Goal: Task Accomplishment & Management: Manage account settings

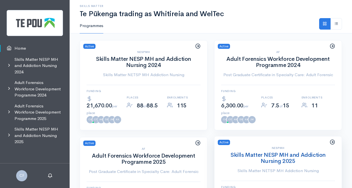
click at [274, 152] on link "Skills Matter NESP MH and Addiction Nursing 2025" at bounding box center [278, 157] width 95 height 13
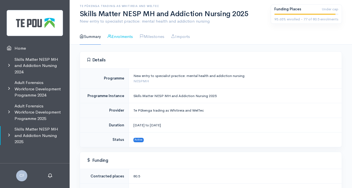
click at [128, 38] on link "Enrolments" at bounding box center [120, 37] width 25 height 16
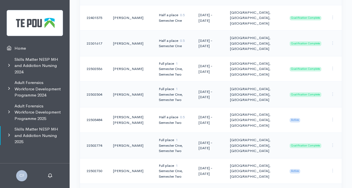
scroll to position [223, 0]
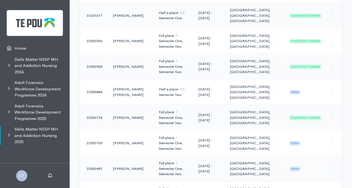
click at [299, 168] on span "Active" at bounding box center [295, 168] width 11 height 4
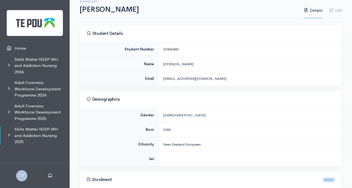
scroll to position [139, 0]
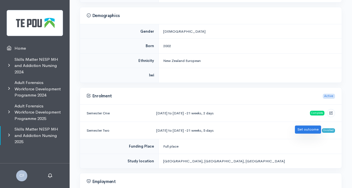
click at [299, 127] on link "Set outcome" at bounding box center [308, 129] width 26 height 8
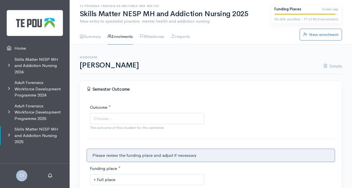
click at [179, 116] on span "Choose..." at bounding box center [148, 118] width 108 height 6
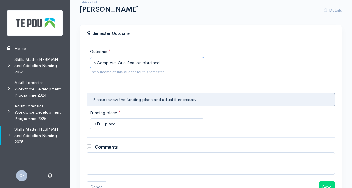
scroll to position [93, 0]
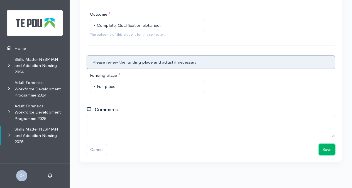
click at [327, 148] on button "Save" at bounding box center [327, 149] width 16 height 11
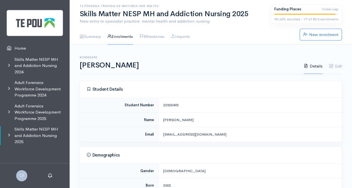
click at [122, 37] on link "Enrolments" at bounding box center [120, 37] width 25 height 16
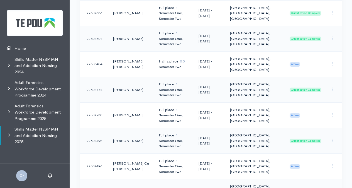
scroll to position [307, 0]
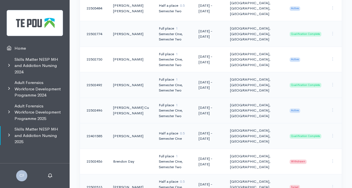
click at [300, 110] on span "Active" at bounding box center [295, 110] width 11 height 4
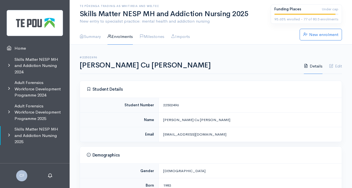
scroll to position [139, 0]
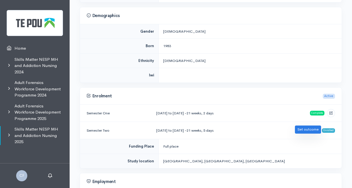
click at [299, 129] on link "Set outcome" at bounding box center [308, 129] width 26 height 8
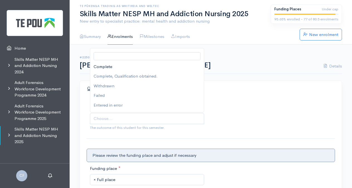
click at [164, 117] on span "Choose..." at bounding box center [148, 118] width 108 height 6
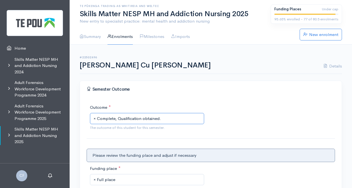
scroll to position [84, 0]
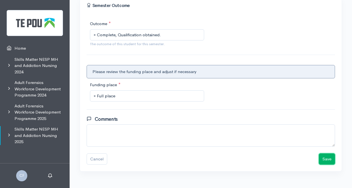
click at [326, 160] on button "Save" at bounding box center [327, 158] width 16 height 11
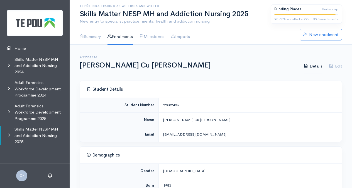
click at [128, 36] on link "Enrolments" at bounding box center [120, 37] width 25 height 16
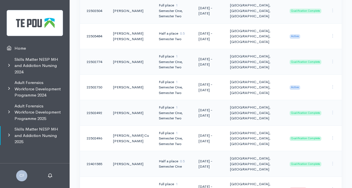
scroll to position [362, 0]
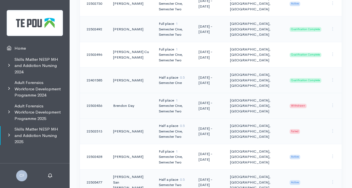
click at [297, 104] on span "Withdrawn" at bounding box center [298, 106] width 17 height 4
click at [304, 104] on span "Withdrawn" at bounding box center [298, 106] width 17 height 4
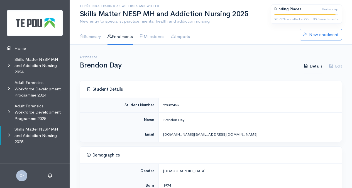
scroll to position [111, 0]
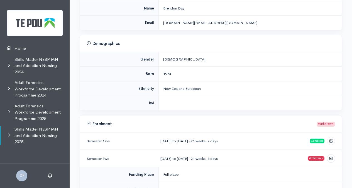
click at [317, 157] on div "Withdrawn" at bounding box center [316, 158] width 17 height 4
click at [321, 157] on div "Withdrawn" at bounding box center [316, 158] width 17 height 4
click at [330, 157] on icon at bounding box center [331, 157] width 4 height 4
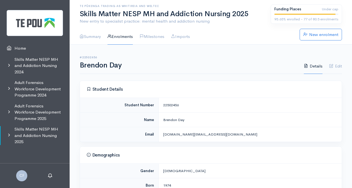
click at [119, 37] on link "Enrolments" at bounding box center [120, 37] width 25 height 16
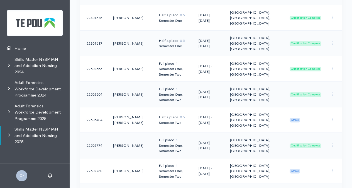
scroll to position [307, 0]
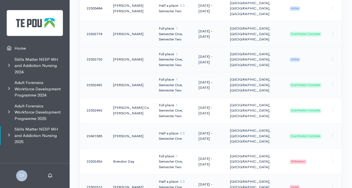
click at [298, 59] on span "Active" at bounding box center [295, 59] width 11 height 4
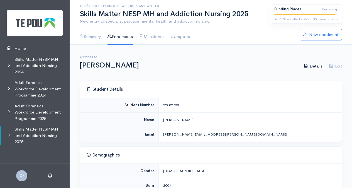
scroll to position [111, 0]
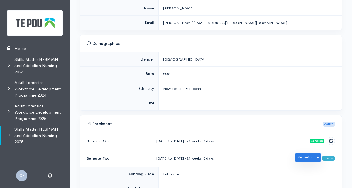
click at [311, 156] on link "Set outcome" at bounding box center [308, 157] width 26 height 8
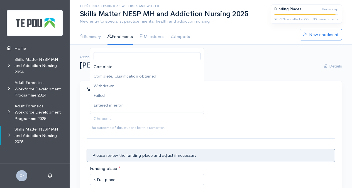
click at [164, 118] on span "Choose..." at bounding box center [148, 118] width 108 height 6
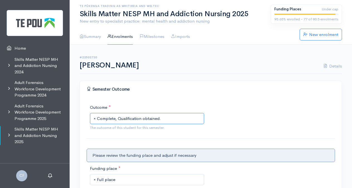
scroll to position [84, 0]
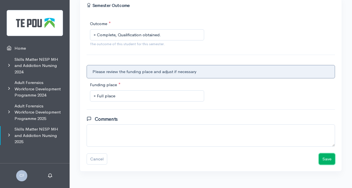
click at [325, 158] on button "Save" at bounding box center [327, 158] width 16 height 11
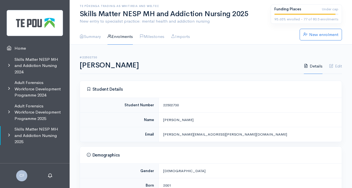
click at [126, 36] on link "Enrolments" at bounding box center [120, 37] width 25 height 16
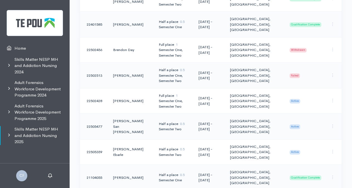
scroll to position [446, 0]
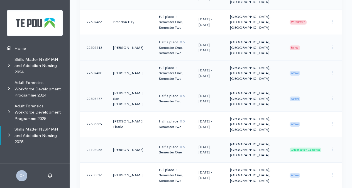
click at [294, 73] on span "Active" at bounding box center [295, 73] width 11 height 4
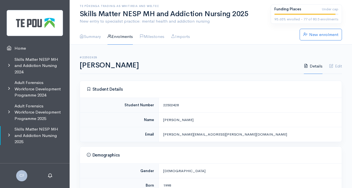
scroll to position [111, 0]
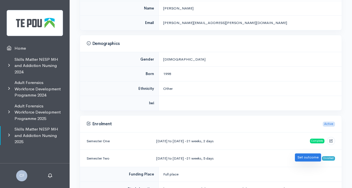
click at [309, 156] on link "Set outcome" at bounding box center [308, 157] width 26 height 8
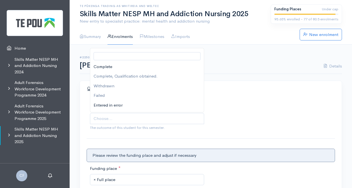
drag, startPoint x: 177, startPoint y: 114, endPoint x: 182, endPoint y: 109, distance: 6.7
click at [178, 112] on body "CF Profile Sign out Home Skills Matter NESP MH and Addiction Nursing 2024 Adult…" at bounding box center [176, 141] width 352 height 282
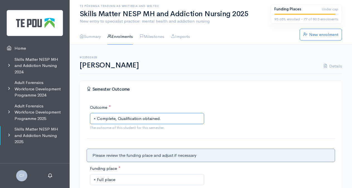
scroll to position [93, 0]
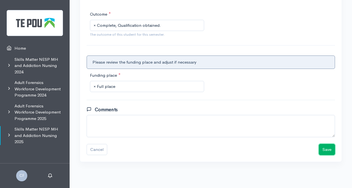
click at [331, 149] on button "Save" at bounding box center [327, 149] width 16 height 11
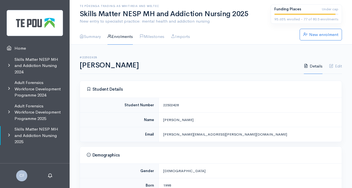
click at [126, 36] on link "Enrolments" at bounding box center [120, 37] width 25 height 16
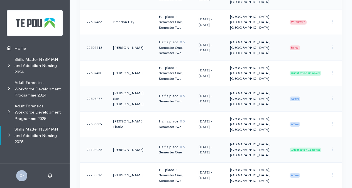
scroll to position [502, 0]
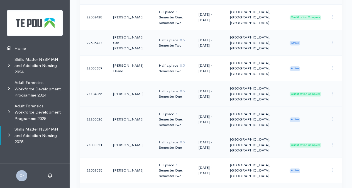
click at [297, 118] on span "Active" at bounding box center [295, 119] width 11 height 4
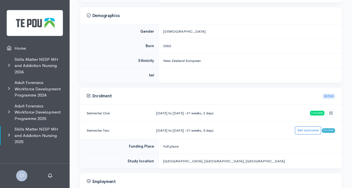
scroll to position [167, 0]
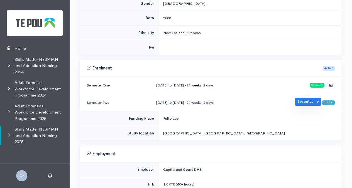
click at [310, 102] on link "Set outcome" at bounding box center [308, 102] width 26 height 8
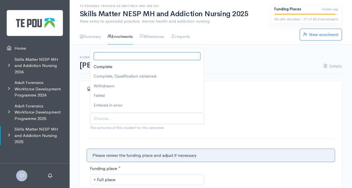
click at [144, 117] on span "Choose..." at bounding box center [148, 118] width 108 height 6
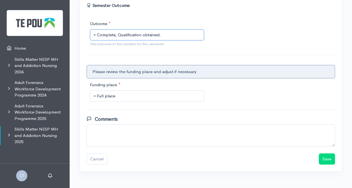
scroll to position [93, 0]
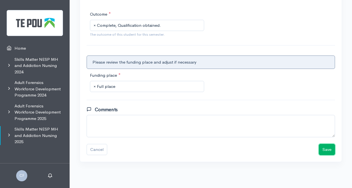
click at [325, 150] on button "Save" at bounding box center [327, 149] width 16 height 11
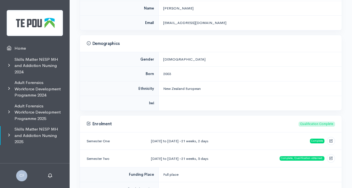
scroll to position [28, 0]
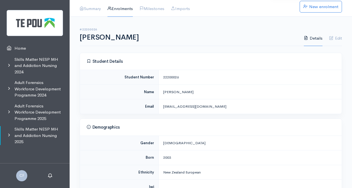
click at [123, 8] on link "Enrolments" at bounding box center [120, 9] width 25 height 16
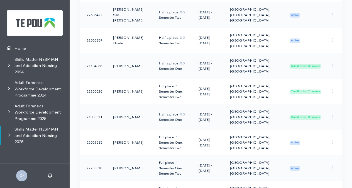
scroll to position [557, 0]
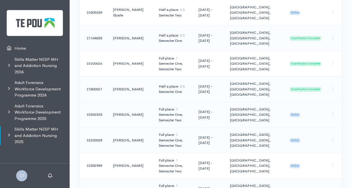
click at [297, 113] on span "Active" at bounding box center [295, 115] width 11 height 4
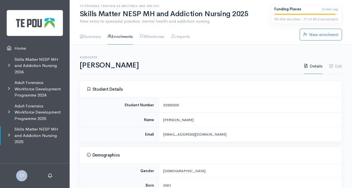
scroll to position [111, 0]
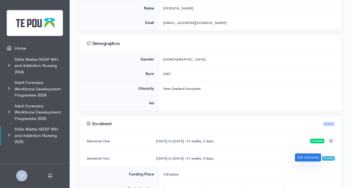
click at [311, 157] on link "Set outcome" at bounding box center [308, 157] width 26 height 8
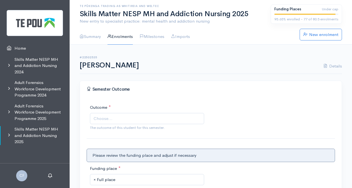
click at [140, 116] on span "Choose..." at bounding box center [148, 118] width 108 height 6
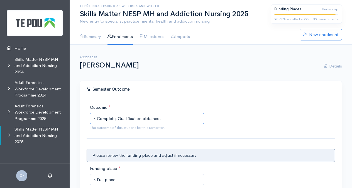
scroll to position [93, 0]
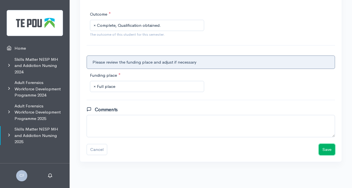
click at [325, 148] on button "Save" at bounding box center [327, 149] width 16 height 11
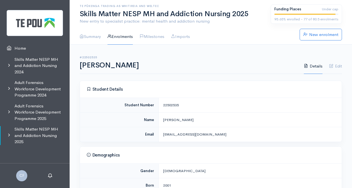
click at [122, 37] on link "Enrolments" at bounding box center [120, 37] width 25 height 16
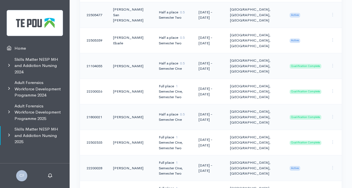
scroll to position [641, 0]
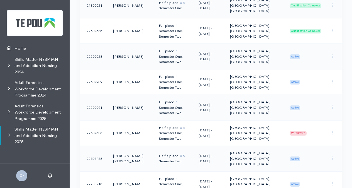
click at [299, 54] on span "Active" at bounding box center [295, 56] width 11 height 4
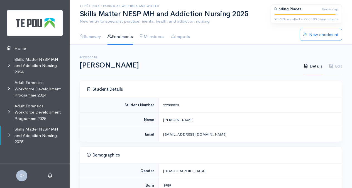
click at [128, 36] on link "Enrolments" at bounding box center [120, 37] width 25 height 16
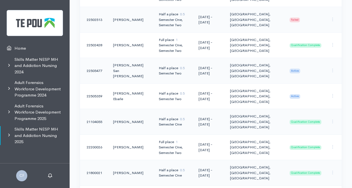
scroll to position [530, 0]
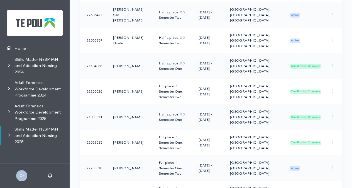
click at [295, 166] on span "Active" at bounding box center [295, 168] width 11 height 4
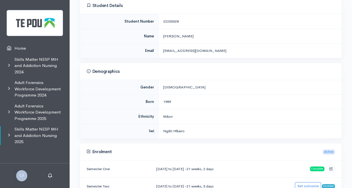
scroll to position [111, 0]
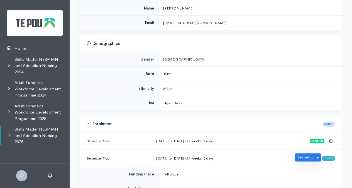
click at [308, 157] on link "Set outcome" at bounding box center [308, 157] width 26 height 8
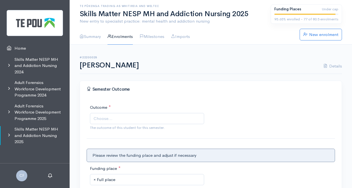
click at [123, 117] on span "Choose..." at bounding box center [148, 118] width 108 height 6
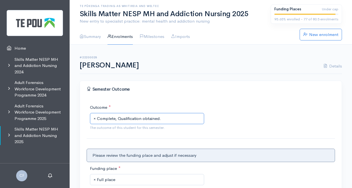
scroll to position [93, 0]
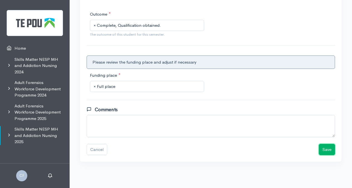
click at [329, 151] on button "Save" at bounding box center [327, 149] width 16 height 11
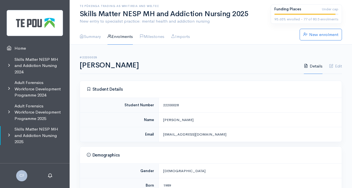
click at [123, 37] on link "Enrolments" at bounding box center [120, 37] width 25 height 16
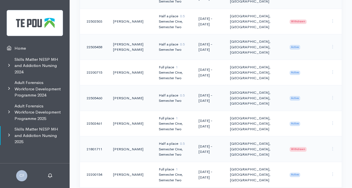
scroll to position [697, 0]
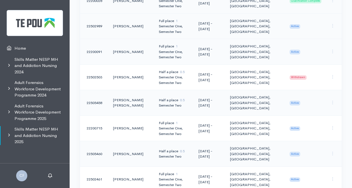
click at [295, 25] on span "Active" at bounding box center [295, 26] width 11 height 4
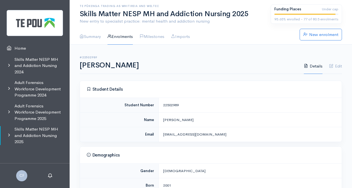
scroll to position [111, 0]
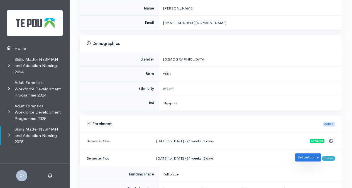
click at [302, 158] on link "Set outcome" at bounding box center [308, 157] width 26 height 8
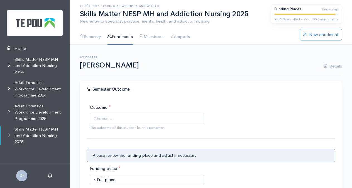
click at [135, 115] on span "Choose..." at bounding box center [147, 118] width 114 height 11
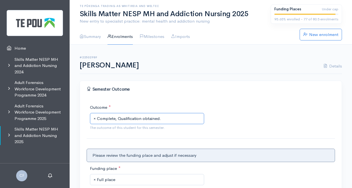
scroll to position [93, 0]
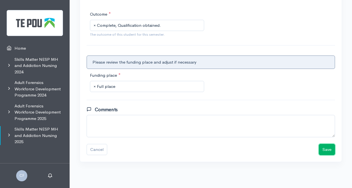
click at [328, 148] on button "Save" at bounding box center [327, 149] width 16 height 11
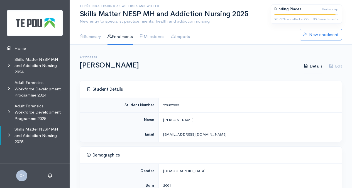
click at [127, 36] on link "Enrolments" at bounding box center [120, 37] width 25 height 16
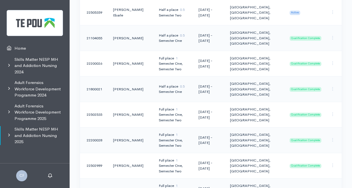
scroll to position [641, 0]
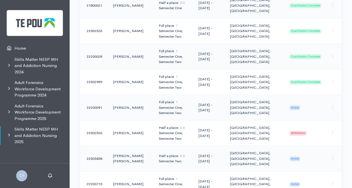
click at [293, 106] on span "Active" at bounding box center [295, 107] width 11 height 4
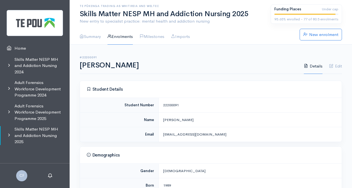
scroll to position [111, 0]
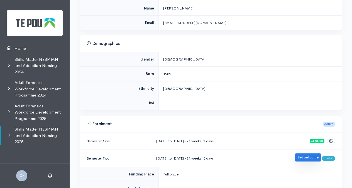
click at [309, 157] on link "Set outcome" at bounding box center [308, 157] width 26 height 8
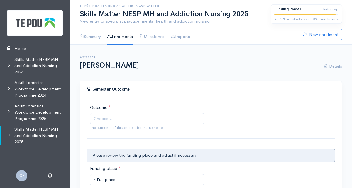
click at [118, 118] on span "Choose..." at bounding box center [148, 118] width 108 height 6
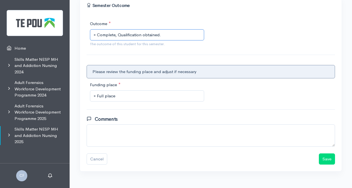
scroll to position [93, 0]
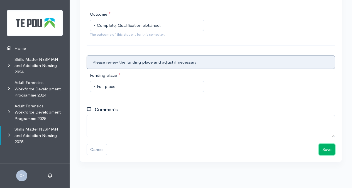
click at [329, 150] on button "Save" at bounding box center [327, 149] width 16 height 11
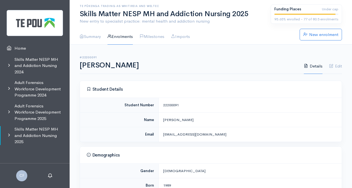
click at [122, 37] on link "Enrolments" at bounding box center [120, 37] width 25 height 16
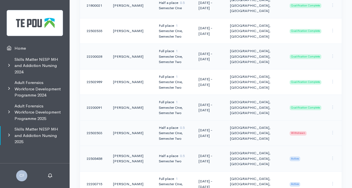
scroll to position [725, 0]
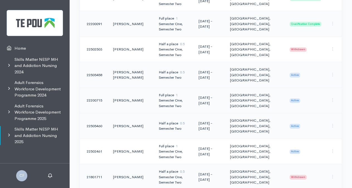
click at [298, 98] on span "Active" at bounding box center [295, 100] width 11 height 4
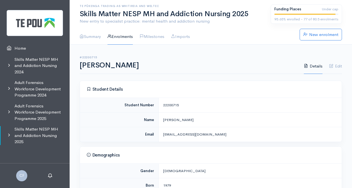
scroll to position [84, 0]
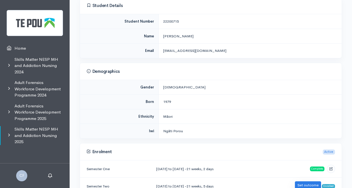
click at [306, 183] on link "Set outcome" at bounding box center [308, 185] width 26 height 8
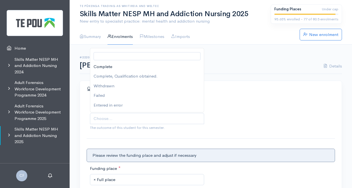
click at [112, 115] on span "Choose..." at bounding box center [148, 118] width 108 height 6
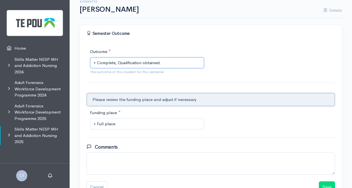
scroll to position [84, 0]
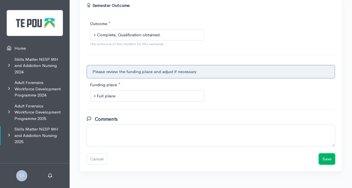
click at [325, 160] on button "Save" at bounding box center [327, 158] width 16 height 11
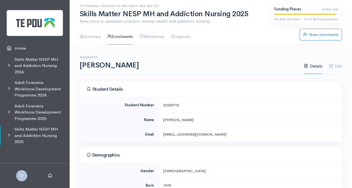
click at [117, 37] on link "Enrolments" at bounding box center [120, 37] width 25 height 16
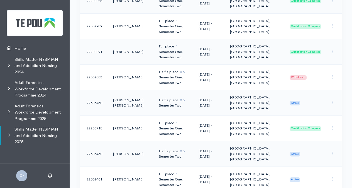
scroll to position [725, 0]
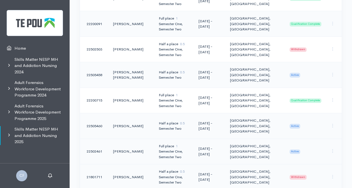
click at [296, 149] on span "Active" at bounding box center [295, 151] width 11 height 4
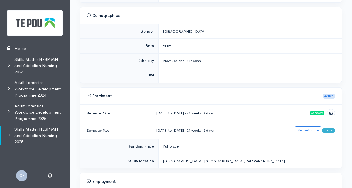
scroll to position [167, 0]
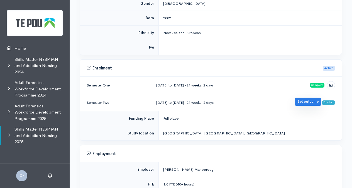
click at [302, 101] on link "Set outcome" at bounding box center [308, 102] width 26 height 8
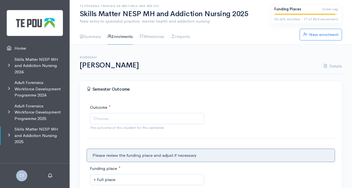
click at [139, 114] on span "Choose..." at bounding box center [147, 118] width 114 height 11
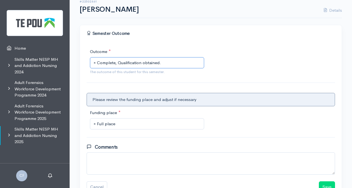
scroll to position [93, 0]
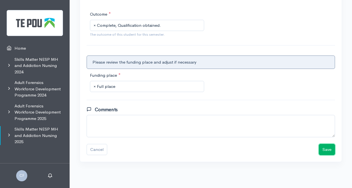
click at [330, 149] on button "Save" at bounding box center [327, 149] width 16 height 11
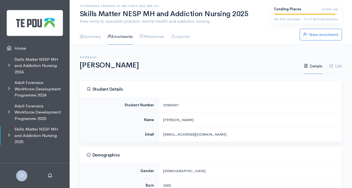
click at [118, 36] on link "Enrolments" at bounding box center [120, 37] width 25 height 16
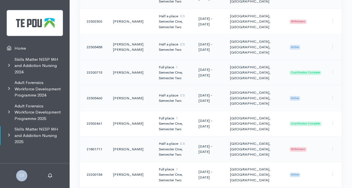
scroll to position [780, 0]
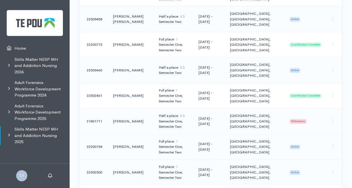
click at [298, 145] on span "Active" at bounding box center [295, 147] width 11 height 4
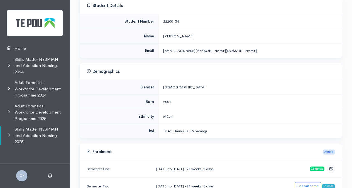
scroll to position [111, 0]
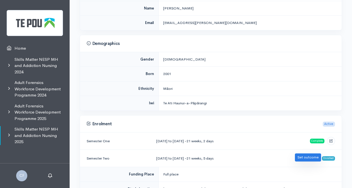
click at [308, 155] on link "Set outcome" at bounding box center [308, 157] width 26 height 8
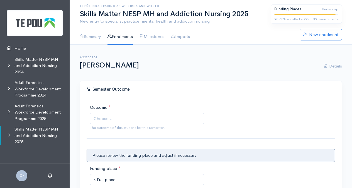
click at [103, 119] on span "Choose..." at bounding box center [103, 118] width 19 height 6
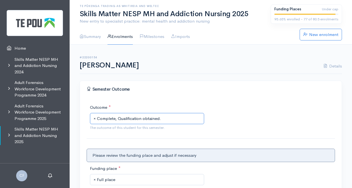
scroll to position [84, 0]
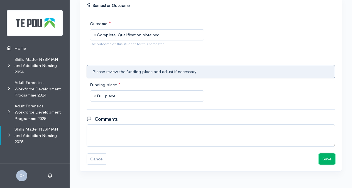
click at [333, 157] on button "Save" at bounding box center [327, 158] width 16 height 11
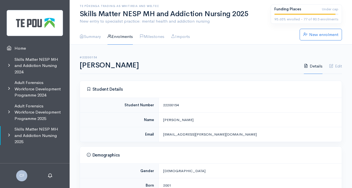
click at [115, 37] on link "Enrolments" at bounding box center [120, 37] width 25 height 16
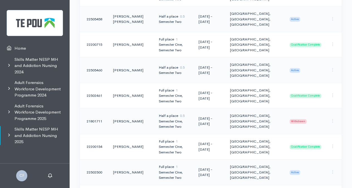
scroll to position [808, 0]
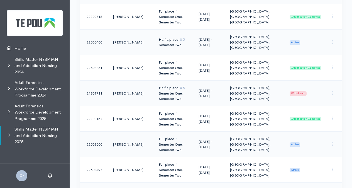
click at [299, 142] on span "Active" at bounding box center [295, 144] width 11 height 4
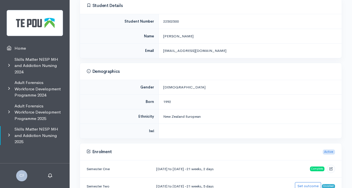
scroll to position [195, 0]
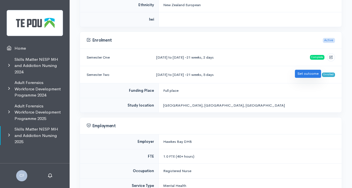
click at [308, 74] on link "Set outcome" at bounding box center [308, 74] width 26 height 8
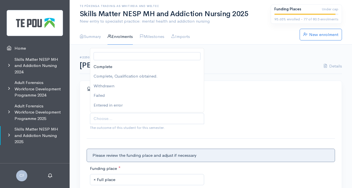
click at [163, 119] on span "Choose..." at bounding box center [148, 118] width 108 height 6
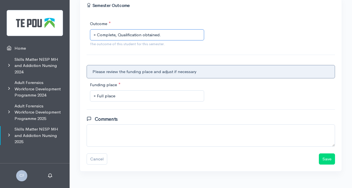
scroll to position [93, 0]
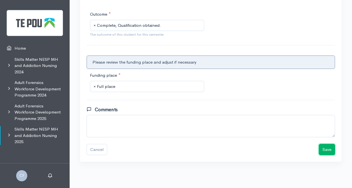
click at [323, 149] on button "Save" at bounding box center [327, 149] width 16 height 11
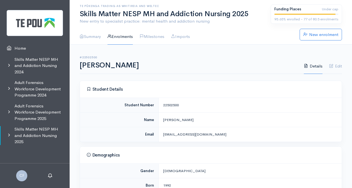
click at [118, 36] on link "Enrolments" at bounding box center [120, 37] width 25 height 16
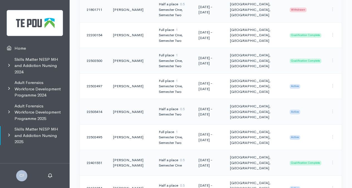
scroll to position [836, 0]
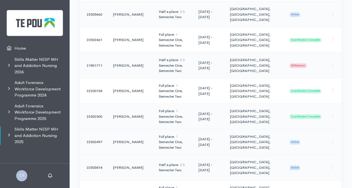
click at [298, 140] on span "Active" at bounding box center [295, 142] width 11 height 4
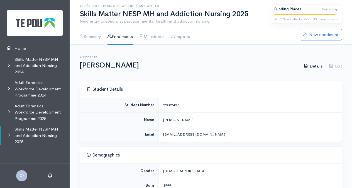
scroll to position [111, 0]
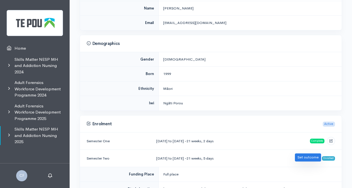
click at [307, 157] on link "Set outcome" at bounding box center [308, 157] width 26 height 8
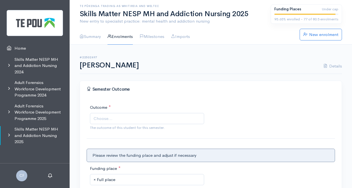
click at [147, 119] on span "Choose..." at bounding box center [148, 118] width 108 height 6
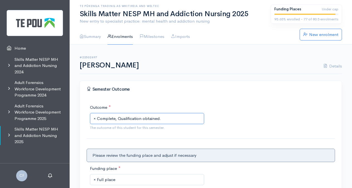
scroll to position [93, 0]
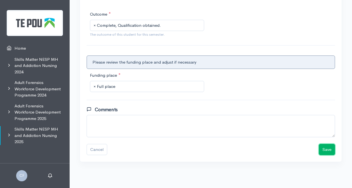
click at [323, 149] on button "Save" at bounding box center [327, 149] width 16 height 11
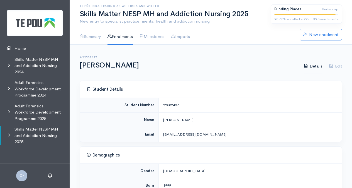
click at [124, 37] on link "Enrolments" at bounding box center [120, 37] width 25 height 16
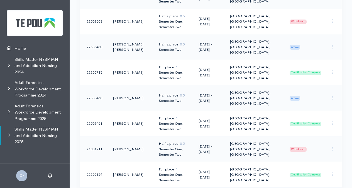
scroll to position [864, 0]
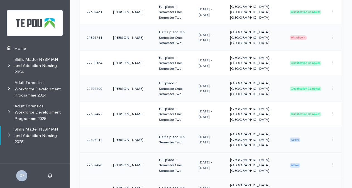
click at [298, 163] on span "Active" at bounding box center [295, 165] width 11 height 4
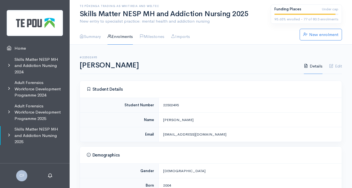
scroll to position [139, 0]
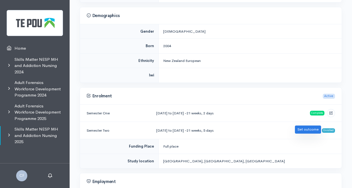
click at [314, 128] on link "Set outcome" at bounding box center [308, 129] width 26 height 8
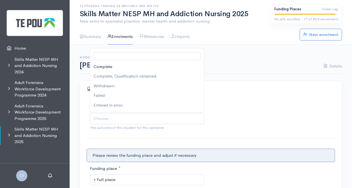
click at [171, 119] on span "Choose..." at bounding box center [148, 118] width 108 height 6
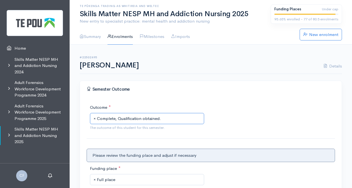
scroll to position [93, 0]
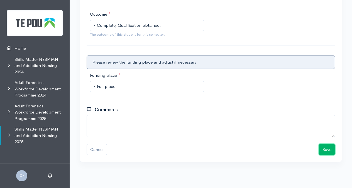
click at [326, 151] on button "Save" at bounding box center [327, 149] width 16 height 11
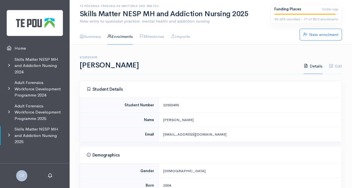
click at [123, 35] on link "Enrolments" at bounding box center [120, 37] width 25 height 16
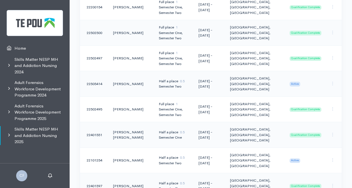
scroll to position [976, 0]
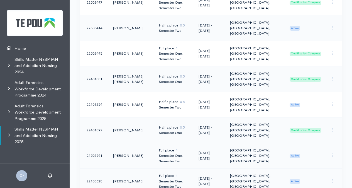
click at [297, 154] on span "Active" at bounding box center [295, 156] width 11 height 4
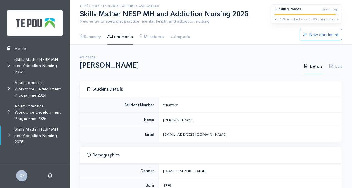
scroll to position [111, 0]
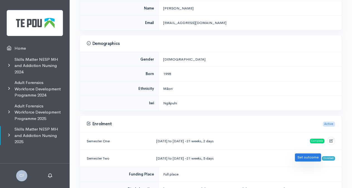
click at [317, 156] on link "Set outcome" at bounding box center [308, 157] width 26 height 8
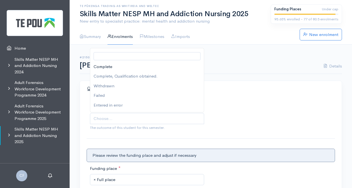
click at [176, 120] on span "Choose..." at bounding box center [148, 118] width 108 height 6
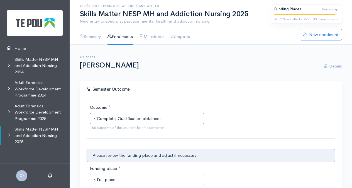
scroll to position [93, 0]
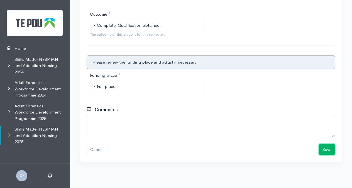
click at [323, 151] on button "Save" at bounding box center [327, 149] width 16 height 11
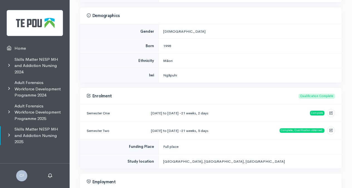
scroll to position [28, 0]
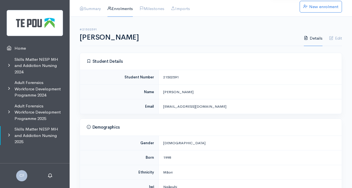
click at [118, 9] on link "Enrolments" at bounding box center [120, 9] width 25 height 16
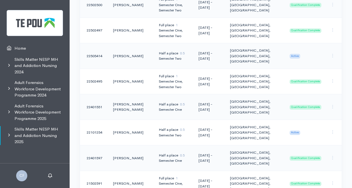
scroll to position [1059, 0]
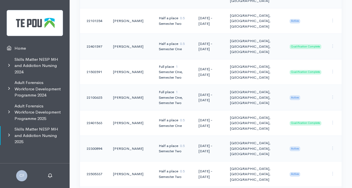
click at [295, 95] on span "Active" at bounding box center [295, 97] width 11 height 4
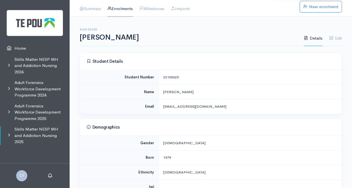
scroll to position [111, 0]
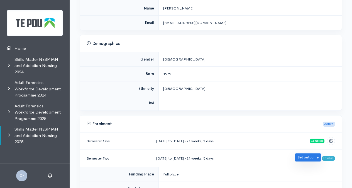
click at [313, 157] on link "Set outcome" at bounding box center [308, 157] width 26 height 8
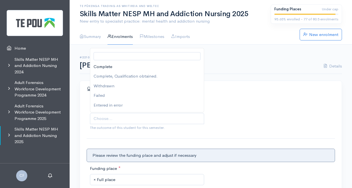
click at [176, 120] on span "Choose..." at bounding box center [148, 118] width 108 height 6
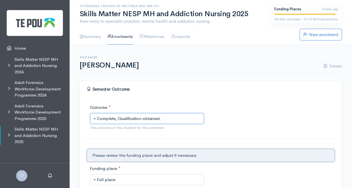
scroll to position [93, 0]
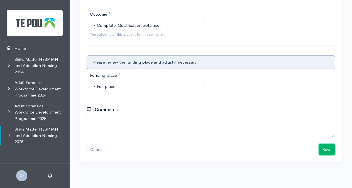
click at [330, 151] on button "Save" at bounding box center [327, 149] width 16 height 11
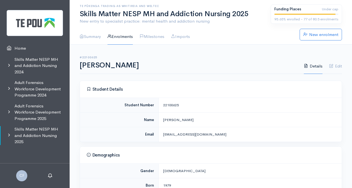
click at [118, 38] on link "Enrolments" at bounding box center [120, 37] width 25 height 16
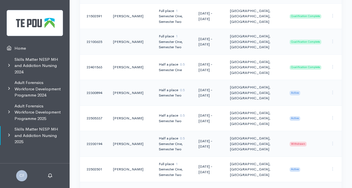
scroll to position [1143, 0]
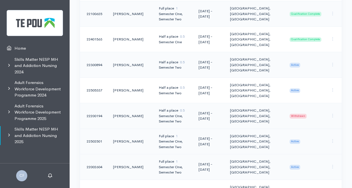
click at [298, 139] on span "Active" at bounding box center [295, 141] width 11 height 4
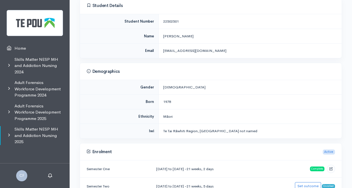
scroll to position [111, 0]
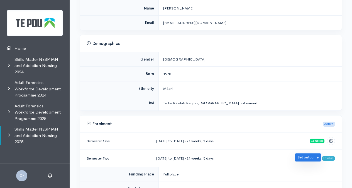
click at [312, 157] on link "Set outcome" at bounding box center [308, 157] width 26 height 8
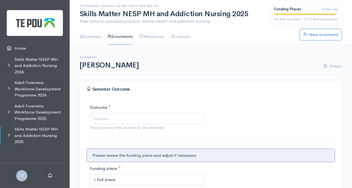
click at [161, 121] on span "Choose..." at bounding box center [148, 118] width 108 height 6
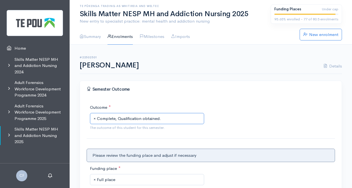
scroll to position [93, 0]
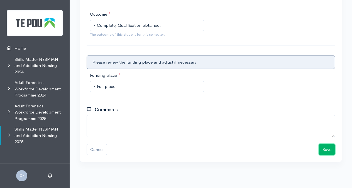
click at [328, 148] on button "Save" at bounding box center [327, 149] width 16 height 11
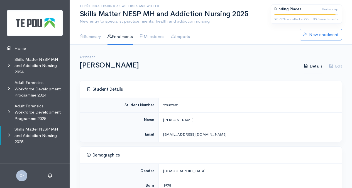
click at [127, 36] on link "Enrolments" at bounding box center [120, 37] width 25 height 16
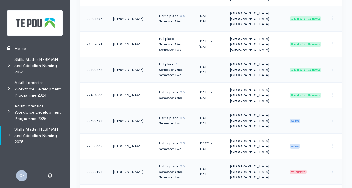
scroll to position [1199, 0]
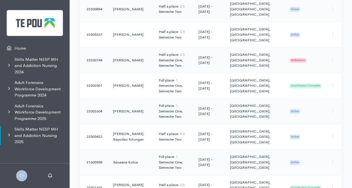
click at [294, 109] on span "Active" at bounding box center [295, 111] width 11 height 4
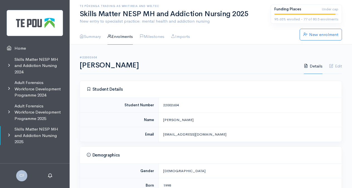
click at [126, 35] on link "Enrolments" at bounding box center [120, 37] width 25 height 16
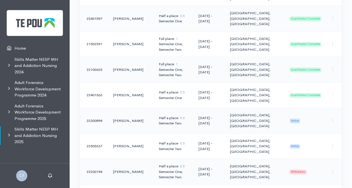
scroll to position [1143, 0]
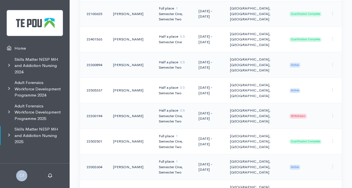
click at [295, 165] on span "Active" at bounding box center [295, 167] width 11 height 4
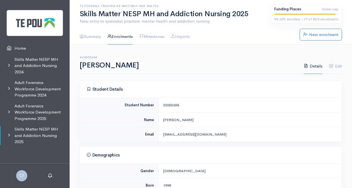
scroll to position [111, 0]
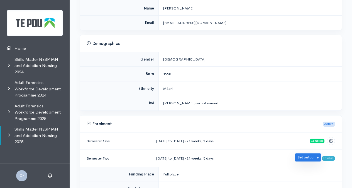
click at [312, 156] on link "Set outcome" at bounding box center [308, 157] width 26 height 8
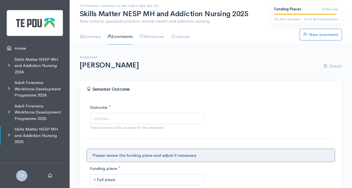
click at [144, 117] on span "Choose..." at bounding box center [148, 118] width 108 height 6
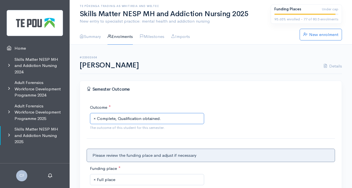
scroll to position [93, 0]
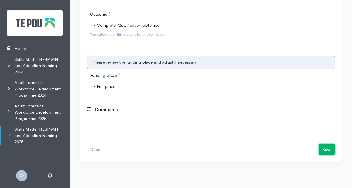
click at [327, 150] on button "Save" at bounding box center [327, 149] width 16 height 11
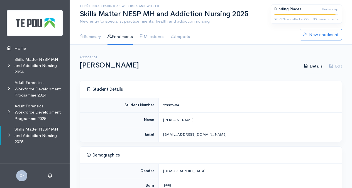
click at [122, 36] on link "Enrolments" at bounding box center [120, 37] width 25 height 16
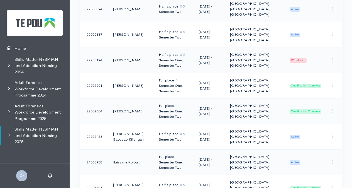
scroll to position [1254, 0]
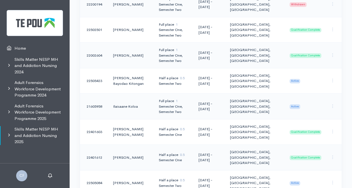
click at [297, 104] on span "Active" at bounding box center [295, 106] width 11 height 4
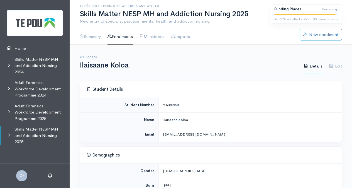
scroll to position [111, 0]
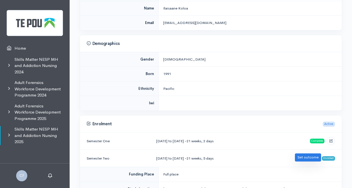
click at [316, 154] on link "Set outcome" at bounding box center [308, 157] width 26 height 8
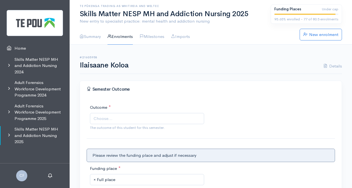
click at [155, 118] on span "Choose..." at bounding box center [148, 118] width 108 height 6
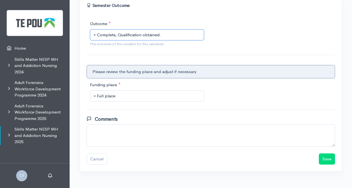
scroll to position [93, 0]
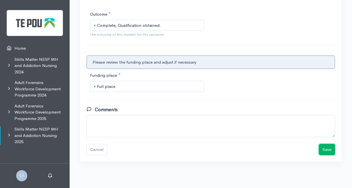
click at [329, 150] on button "Save" at bounding box center [327, 149] width 16 height 11
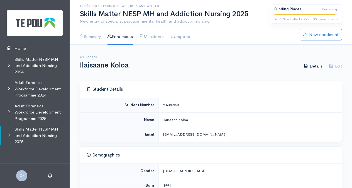
click at [121, 37] on link "Enrolments" at bounding box center [120, 37] width 25 height 16
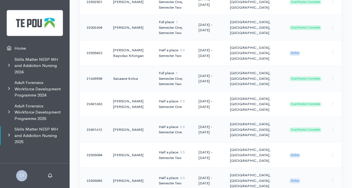
scroll to position [1338, 0]
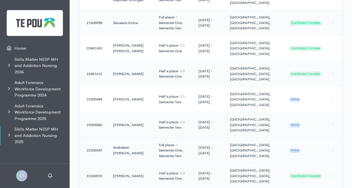
click at [298, 148] on span "Active" at bounding box center [295, 150] width 11 height 4
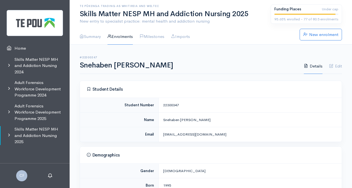
scroll to position [111, 0]
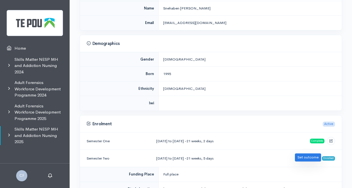
click at [307, 157] on link "Set outcome" at bounding box center [308, 157] width 26 height 8
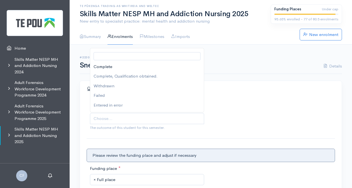
click at [166, 115] on span "Choose..." at bounding box center [148, 118] width 108 height 6
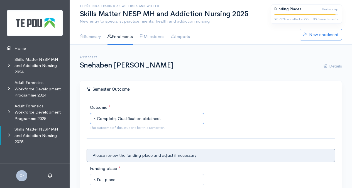
scroll to position [93, 0]
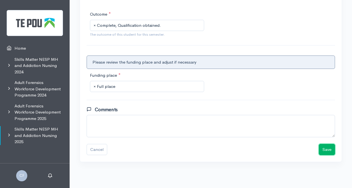
click at [333, 150] on button "Save" at bounding box center [327, 149] width 16 height 11
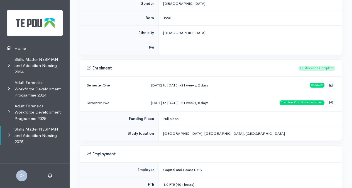
scroll to position [28, 0]
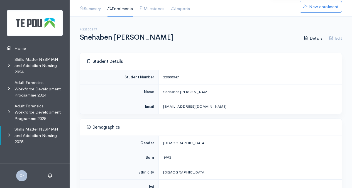
click at [125, 8] on link "Enrolments" at bounding box center [120, 9] width 25 height 16
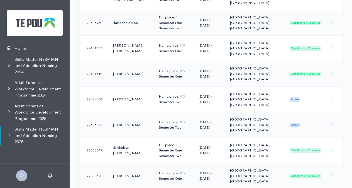
scroll to position [1366, 0]
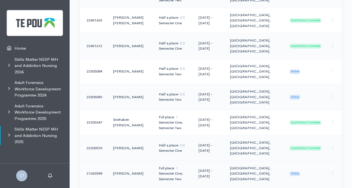
click at [298, 171] on span "Active" at bounding box center [295, 173] width 11 height 4
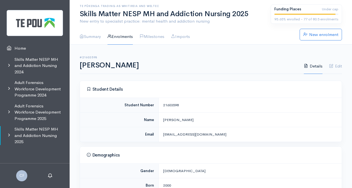
scroll to position [111, 0]
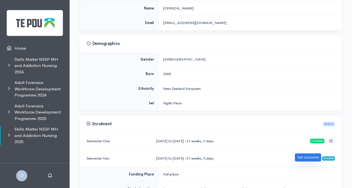
click at [314, 158] on link "Set outcome" at bounding box center [308, 157] width 26 height 8
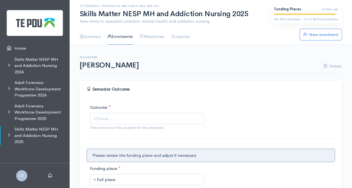
click at [147, 115] on span "Choose..." at bounding box center [148, 118] width 108 height 6
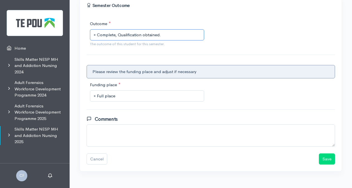
scroll to position [93, 0]
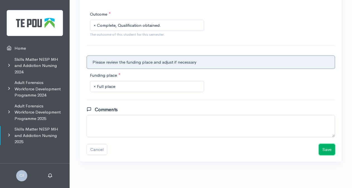
click at [326, 151] on button "Save" at bounding box center [327, 149] width 16 height 11
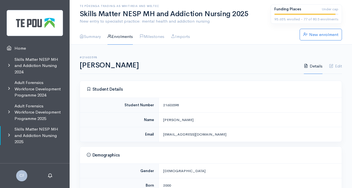
click at [122, 38] on link "Enrolments" at bounding box center [120, 37] width 25 height 16
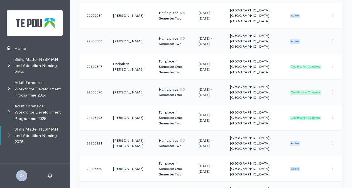
scroll to position [1533, 0]
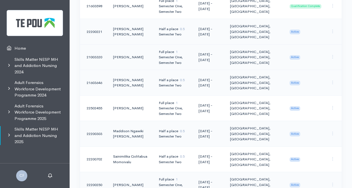
click at [296, 55] on span "Active" at bounding box center [295, 57] width 11 height 4
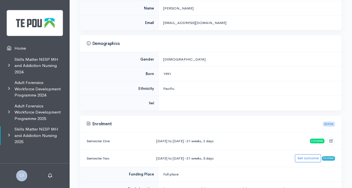
scroll to position [139, 0]
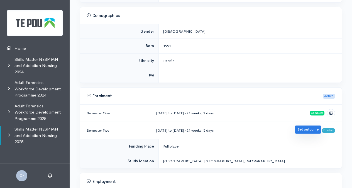
click at [314, 129] on link "Set outcome" at bounding box center [308, 129] width 26 height 8
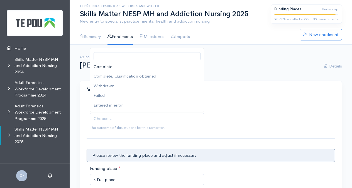
click at [126, 117] on span "Choose..." at bounding box center [148, 118] width 108 height 6
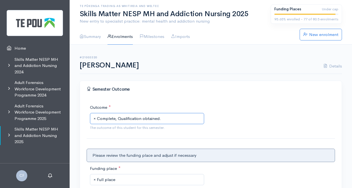
scroll to position [93, 0]
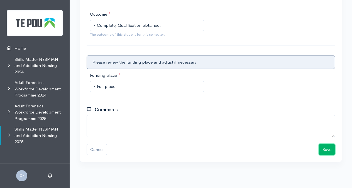
click at [327, 148] on button "Save" at bounding box center [327, 149] width 16 height 11
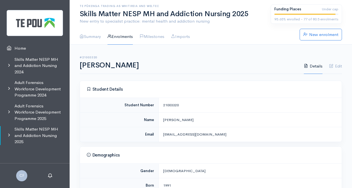
click at [125, 37] on link "Enrolments" at bounding box center [120, 37] width 25 height 16
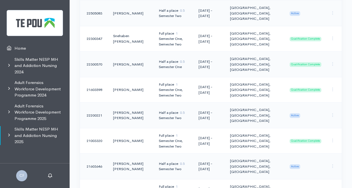
scroll to position [1477, 0]
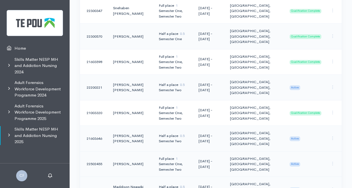
click at [298, 162] on span "Active" at bounding box center [295, 164] width 11 height 4
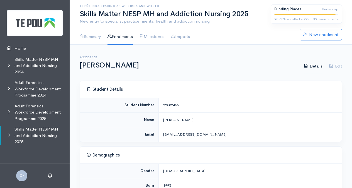
scroll to position [111, 0]
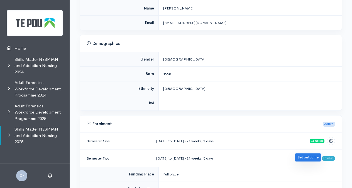
click at [314, 157] on link "Set outcome" at bounding box center [308, 157] width 26 height 8
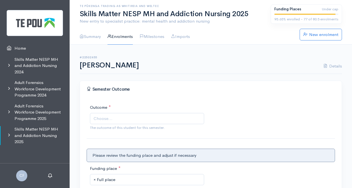
click at [149, 117] on span "Choose..." at bounding box center [148, 118] width 108 height 6
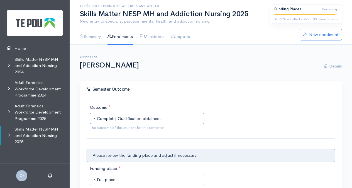
scroll to position [93, 0]
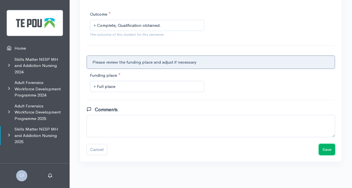
click at [330, 150] on button "Save" at bounding box center [327, 149] width 16 height 11
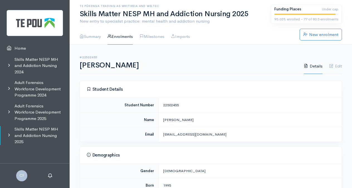
click at [116, 38] on link "Enrolments" at bounding box center [120, 37] width 25 height 16
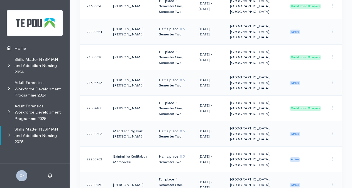
scroll to position [1561, 0]
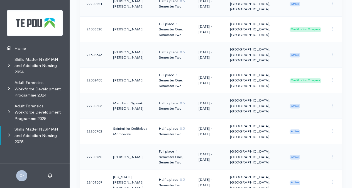
click at [295, 155] on span "Active" at bounding box center [295, 157] width 11 height 4
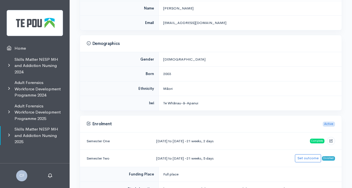
scroll to position [139, 0]
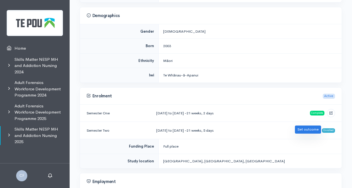
click at [309, 127] on link "Set outcome" at bounding box center [308, 129] width 26 height 8
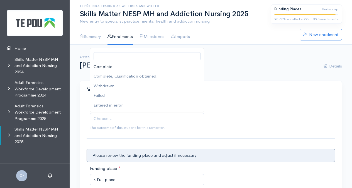
drag, startPoint x: 157, startPoint y: 117, endPoint x: 156, endPoint y: 111, distance: 5.7
click at [157, 117] on span "Choose..." at bounding box center [148, 118] width 108 height 6
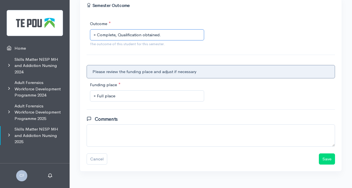
scroll to position [93, 0]
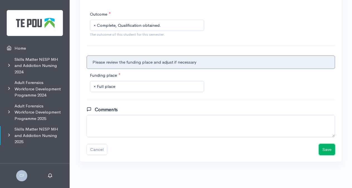
click at [325, 149] on button "Save" at bounding box center [327, 149] width 16 height 11
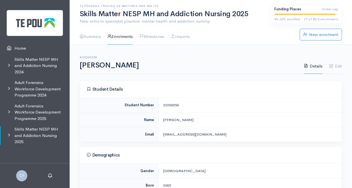
click at [121, 36] on link "Enrolments" at bounding box center [120, 37] width 25 height 16
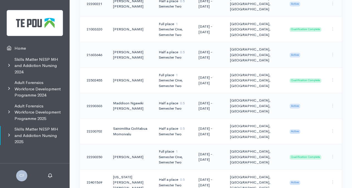
scroll to position [1589, 0]
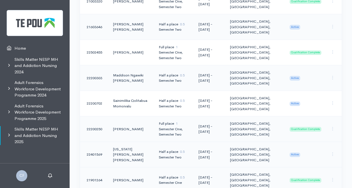
click at [295, 152] on span "Active" at bounding box center [295, 154] width 11 height 4
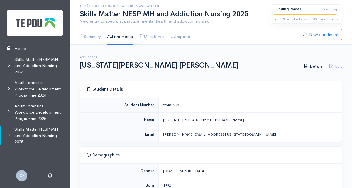
scroll to position [139, 0]
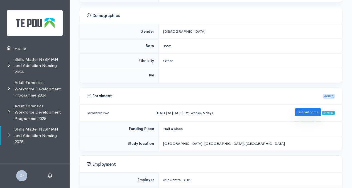
click at [309, 110] on link "Set outcome" at bounding box center [308, 112] width 26 height 8
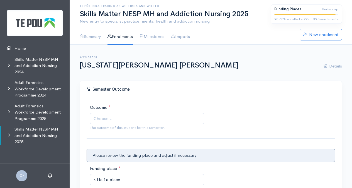
click at [161, 114] on span "Choose..." at bounding box center [147, 118] width 114 height 11
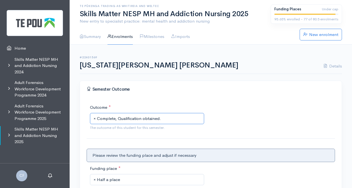
scroll to position [93, 0]
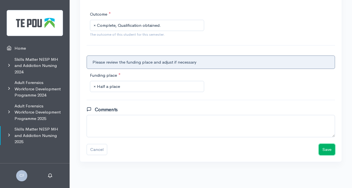
click at [327, 149] on button "Save" at bounding box center [327, 149] width 16 height 11
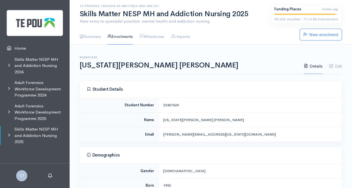
click at [120, 35] on link "Enrolments" at bounding box center [120, 37] width 25 height 16
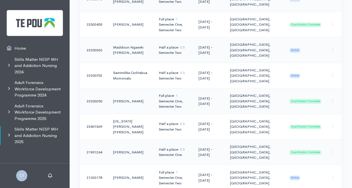
scroll to position [1700, 0]
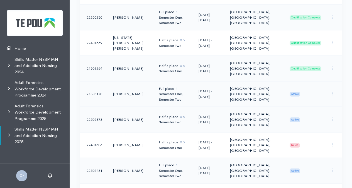
click at [292, 92] on span "Active" at bounding box center [295, 94] width 11 height 4
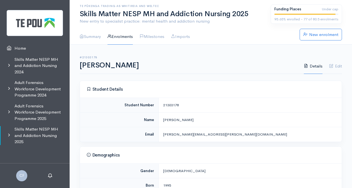
scroll to position [139, 0]
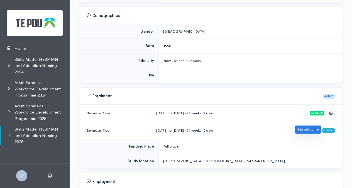
click at [318, 128] on link "Set outcome" at bounding box center [308, 129] width 26 height 8
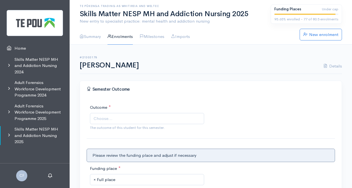
click at [132, 117] on span "Choose..." at bounding box center [148, 118] width 108 height 6
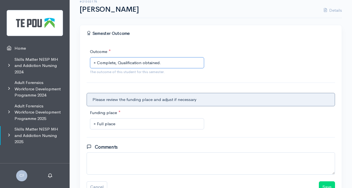
scroll to position [93, 0]
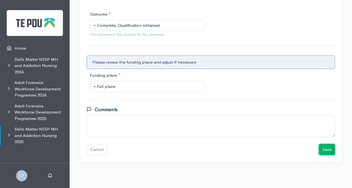
click at [326, 147] on button "Save" at bounding box center [327, 149] width 16 height 11
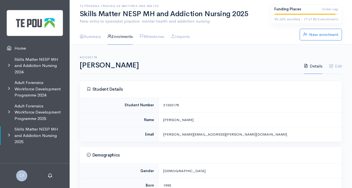
click at [117, 39] on link "Enrolments" at bounding box center [120, 37] width 25 height 16
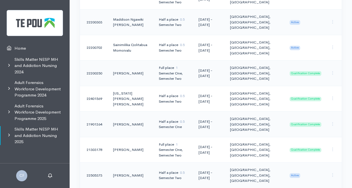
scroll to position [1756, 0]
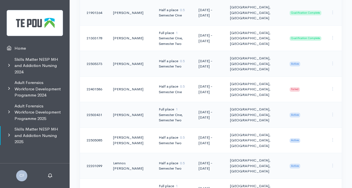
click at [299, 113] on span "Active" at bounding box center [295, 115] width 11 height 4
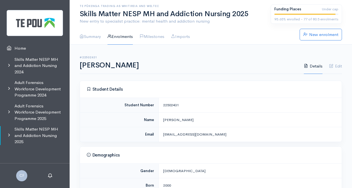
scroll to position [139, 0]
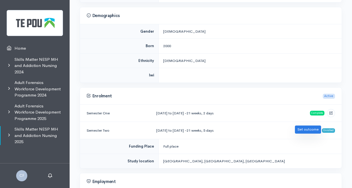
click at [307, 128] on link "Set outcome" at bounding box center [308, 129] width 26 height 8
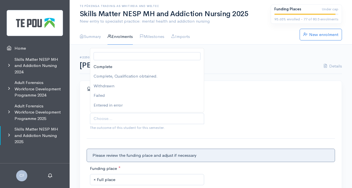
click at [143, 115] on span "Choose..." at bounding box center [148, 118] width 108 height 6
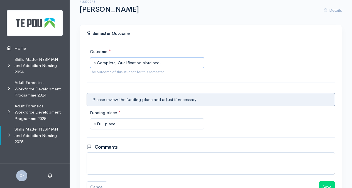
scroll to position [93, 0]
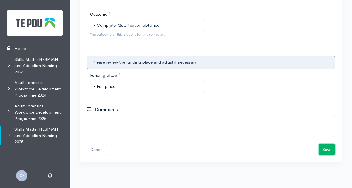
click at [328, 147] on button "Save" at bounding box center [327, 149] width 16 height 11
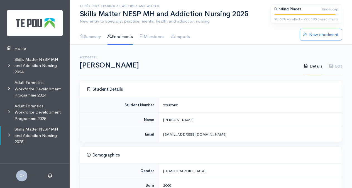
click at [120, 37] on link "Enrolments" at bounding box center [120, 37] width 25 height 16
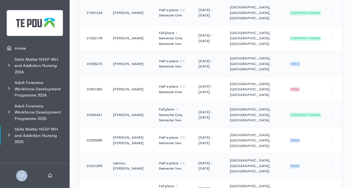
scroll to position [1784, 0]
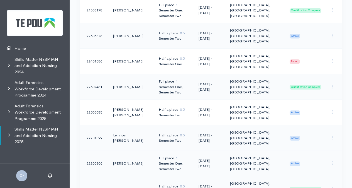
click at [297, 161] on span "Active" at bounding box center [295, 163] width 11 height 4
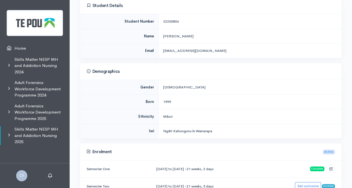
scroll to position [111, 0]
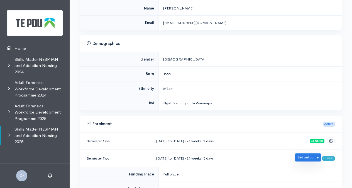
click at [308, 157] on link "Set outcome" at bounding box center [308, 157] width 26 height 8
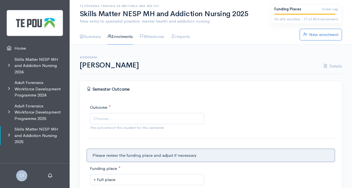
click at [137, 120] on span "Choose..." at bounding box center [148, 118] width 108 height 6
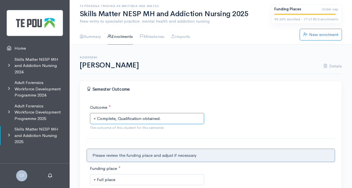
scroll to position [93, 0]
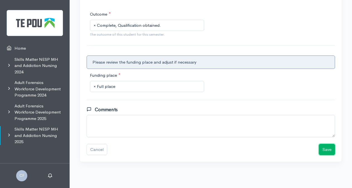
click at [331, 148] on button "Save" at bounding box center [327, 149] width 16 height 11
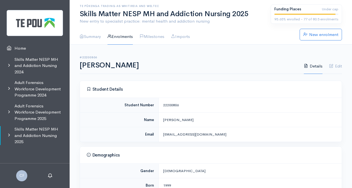
click at [128, 37] on link "Enrolments" at bounding box center [120, 37] width 25 height 16
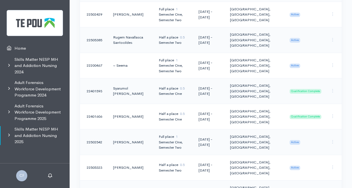
scroll to position [1979, 0]
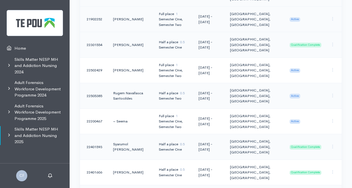
click at [294, 17] on span "Active" at bounding box center [295, 19] width 11 height 4
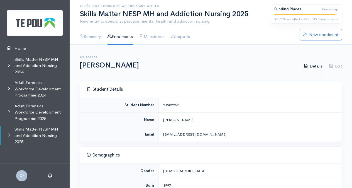
scroll to position [111, 0]
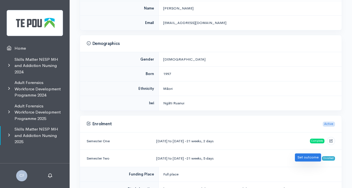
click at [303, 156] on link "Set outcome" at bounding box center [308, 157] width 26 height 8
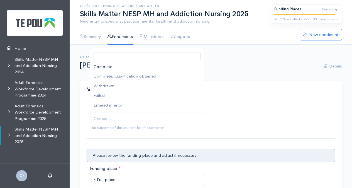
click at [142, 120] on span "Choose..." at bounding box center [148, 118] width 108 height 6
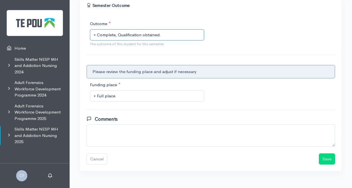
scroll to position [93, 0]
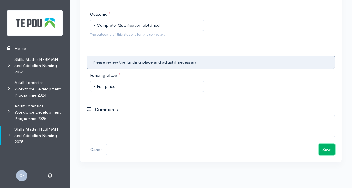
click at [330, 148] on button "Save" at bounding box center [327, 149] width 16 height 11
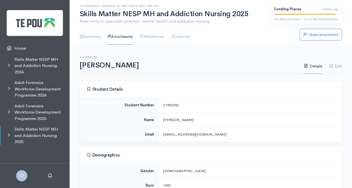
click at [123, 37] on link "Enrolments" at bounding box center [120, 37] width 25 height 16
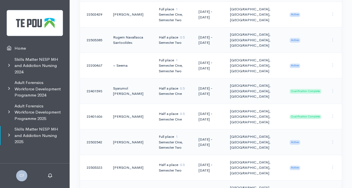
scroll to position [1979, 0]
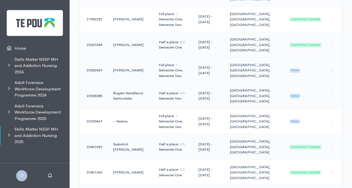
click at [298, 68] on span "Active" at bounding box center [295, 70] width 11 height 4
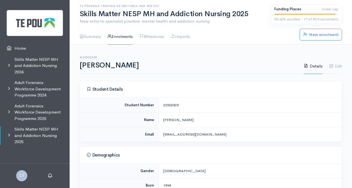
click at [115, 36] on link "Enrolments" at bounding box center [120, 37] width 25 height 16
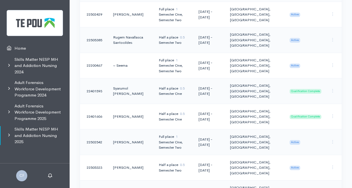
scroll to position [1951, 0]
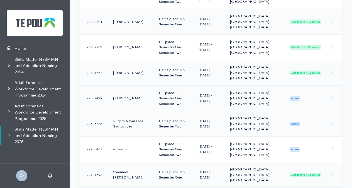
click at [295, 96] on span "Active" at bounding box center [295, 98] width 11 height 4
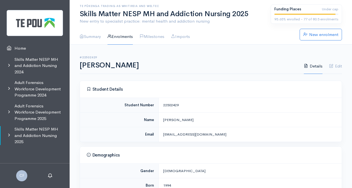
scroll to position [84, 0]
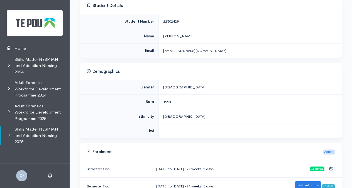
click at [316, 185] on link "Set outcome" at bounding box center [308, 185] width 26 height 8
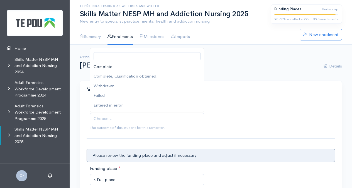
click at [161, 118] on span "Choose..." at bounding box center [148, 118] width 108 height 6
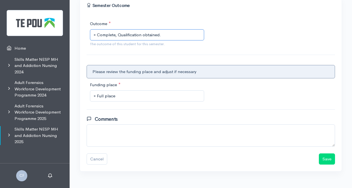
scroll to position [93, 0]
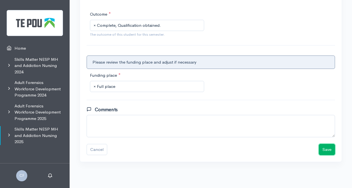
click at [329, 149] on button "Save" at bounding box center [327, 149] width 16 height 11
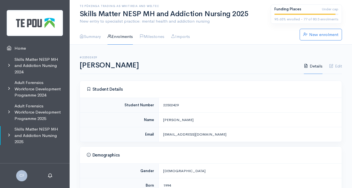
click at [123, 36] on link "Enrolments" at bounding box center [120, 37] width 25 height 16
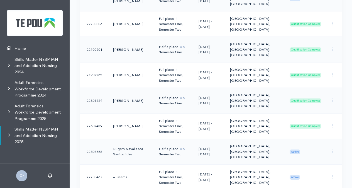
scroll to position [1951, 0]
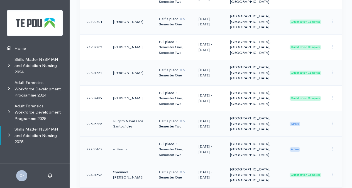
click at [295, 147] on span "Active" at bounding box center [295, 149] width 11 height 4
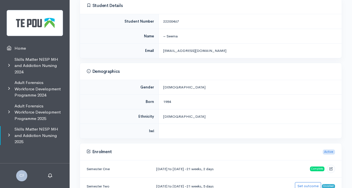
scroll to position [111, 0]
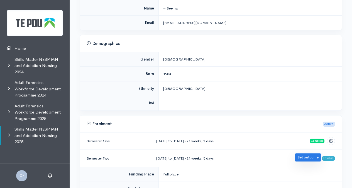
click at [303, 157] on link "Set outcome" at bounding box center [308, 157] width 26 height 8
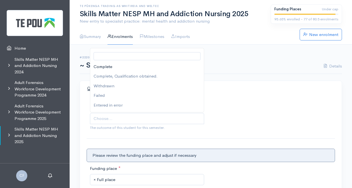
click at [152, 118] on span "Choose..." at bounding box center [148, 118] width 108 height 6
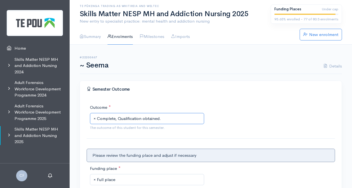
scroll to position [93, 0]
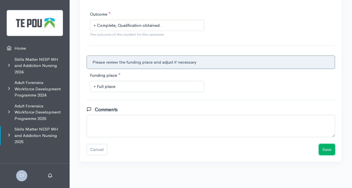
click at [329, 148] on button "Save" at bounding box center [327, 149] width 16 height 11
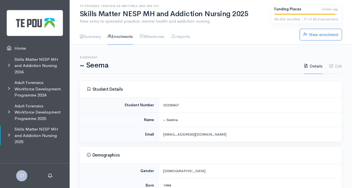
click at [129, 38] on link "Enrolments" at bounding box center [120, 37] width 25 height 16
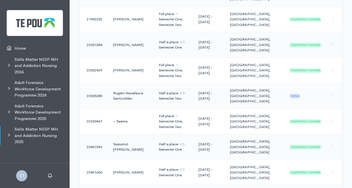
scroll to position [2035, 0]
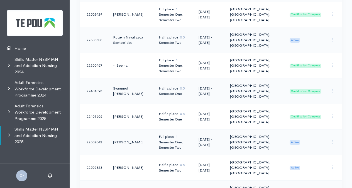
click at [298, 140] on span "Active" at bounding box center [295, 142] width 11 height 4
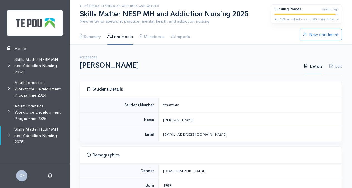
scroll to position [111, 0]
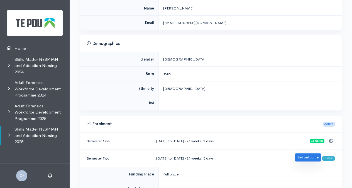
click at [308, 155] on link "Set outcome" at bounding box center [308, 157] width 26 height 8
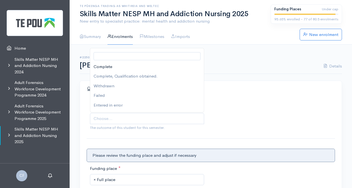
click at [143, 119] on span "Choose..." at bounding box center [148, 118] width 108 height 6
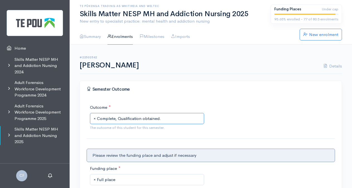
scroll to position [84, 0]
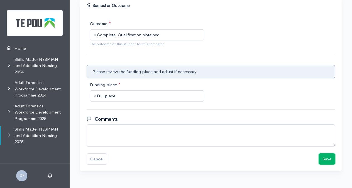
click at [327, 157] on button "Save" at bounding box center [327, 158] width 16 height 11
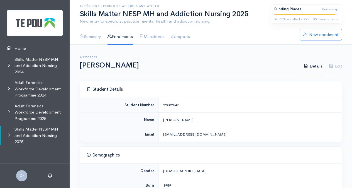
click at [130, 37] on link "Enrolments" at bounding box center [120, 37] width 25 height 16
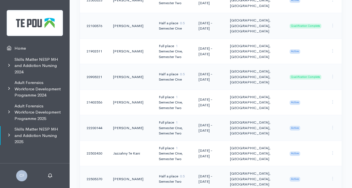
scroll to position [2146, 0]
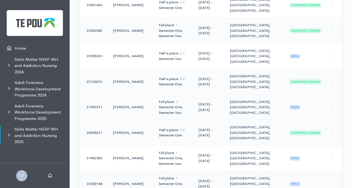
click at [299, 105] on span "Active" at bounding box center [295, 107] width 11 height 4
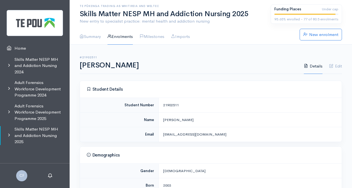
scroll to position [111, 0]
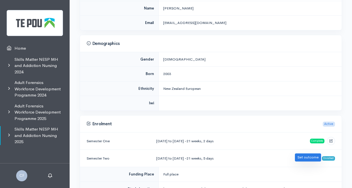
click at [304, 155] on link "Set outcome" at bounding box center [308, 157] width 26 height 8
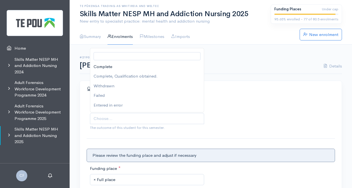
click at [167, 116] on span "Choose..." at bounding box center [148, 118] width 108 height 6
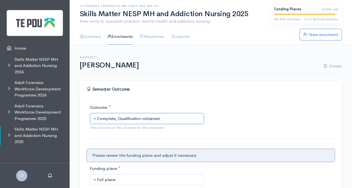
scroll to position [84, 0]
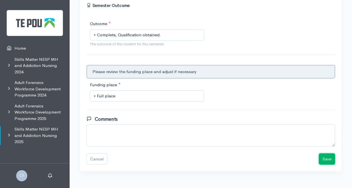
click at [328, 157] on button "Save" at bounding box center [327, 158] width 16 height 11
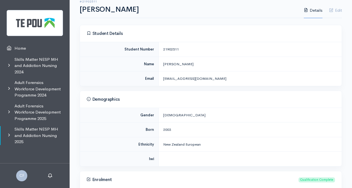
scroll to position [28, 0]
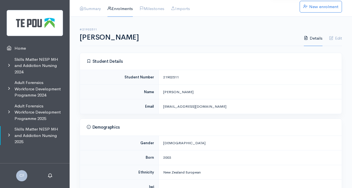
click at [123, 9] on link "Enrolments" at bounding box center [120, 9] width 25 height 16
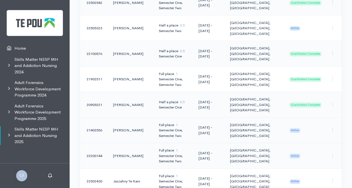
scroll to position [2230, 0]
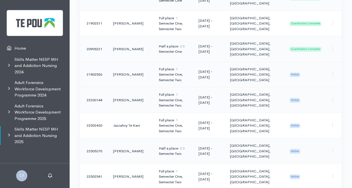
click at [299, 72] on span "Active" at bounding box center [295, 74] width 11 height 4
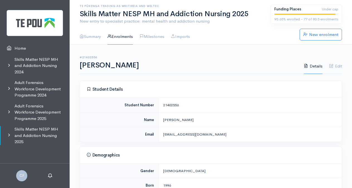
scroll to position [111, 0]
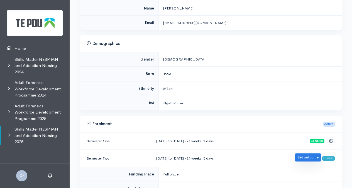
click at [306, 157] on link "Set outcome" at bounding box center [308, 157] width 26 height 8
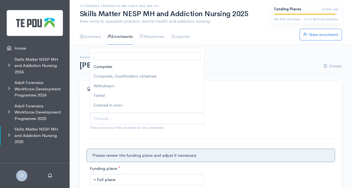
click at [173, 119] on span "Choose..." at bounding box center [148, 118] width 108 height 6
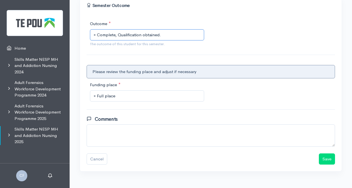
scroll to position [93, 0]
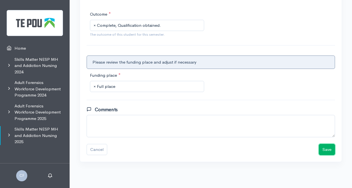
click at [328, 151] on button "Save" at bounding box center [327, 149] width 16 height 11
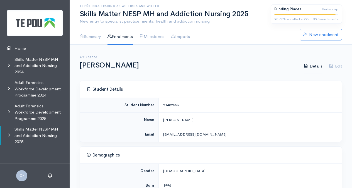
click at [117, 37] on link "Enrolments" at bounding box center [120, 37] width 25 height 16
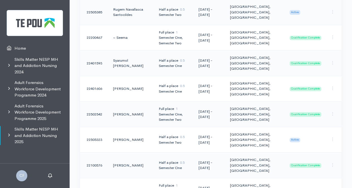
scroll to position [2146, 0]
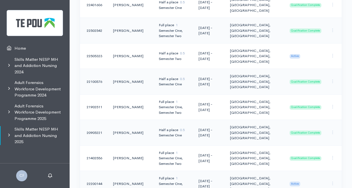
click at [297, 181] on span "Active" at bounding box center [295, 183] width 11 height 4
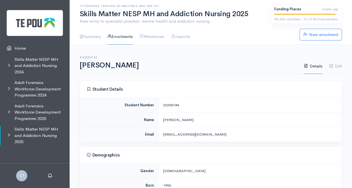
scroll to position [111, 0]
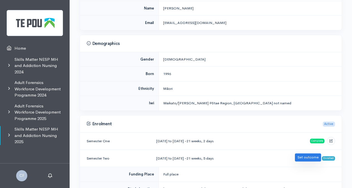
click at [309, 155] on link "Set outcome" at bounding box center [308, 157] width 26 height 8
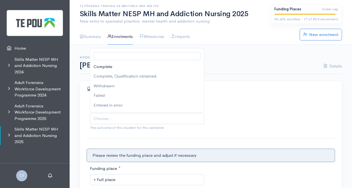
click at [159, 118] on span "Choose..." at bounding box center [148, 118] width 108 height 6
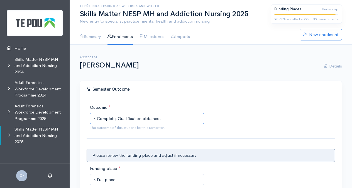
scroll to position [93, 0]
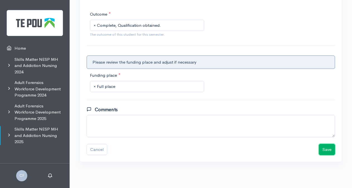
click at [325, 150] on button "Save" at bounding box center [327, 149] width 16 height 11
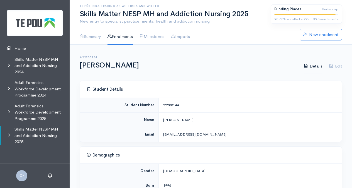
click at [121, 35] on link "Enrolments" at bounding box center [120, 37] width 25 height 16
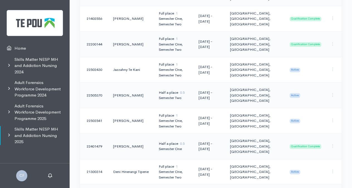
scroll to position [2230, 0]
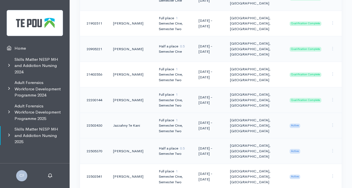
click at [295, 123] on span "Active" at bounding box center [295, 125] width 11 height 4
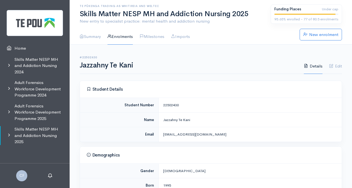
scroll to position [111, 0]
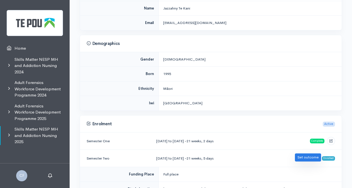
click at [303, 157] on link "Set outcome" at bounding box center [308, 157] width 26 height 8
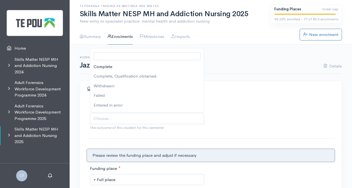
click at [167, 119] on span "Choose..." at bounding box center [148, 118] width 108 height 6
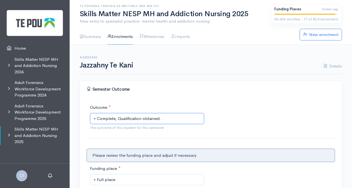
scroll to position [93, 0]
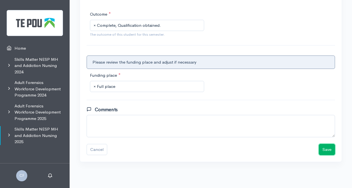
click at [325, 151] on button "Save" at bounding box center [327, 149] width 16 height 11
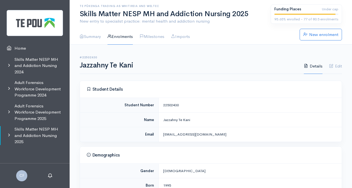
click at [121, 37] on link "Enrolments" at bounding box center [120, 37] width 25 height 16
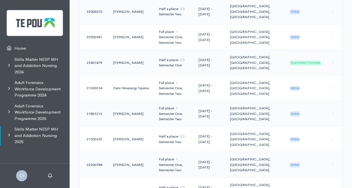
scroll to position [2341, 0]
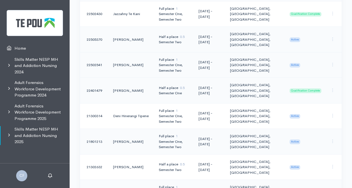
click at [298, 63] on span "Active" at bounding box center [295, 65] width 11 height 4
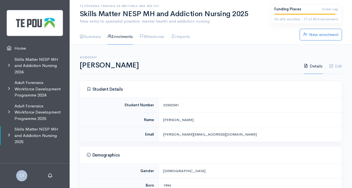
scroll to position [84, 0]
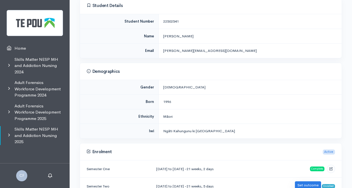
click at [306, 182] on link "Set outcome" at bounding box center [308, 185] width 26 height 8
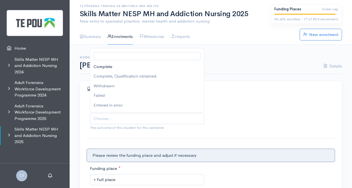
click at [154, 115] on span "Choose..." at bounding box center [148, 118] width 108 height 6
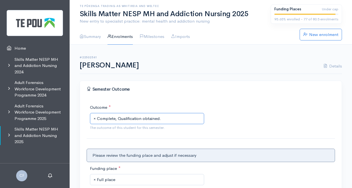
scroll to position [93, 0]
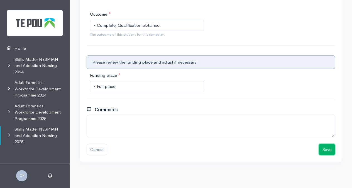
click at [326, 148] on button "Save" at bounding box center [327, 149] width 16 height 11
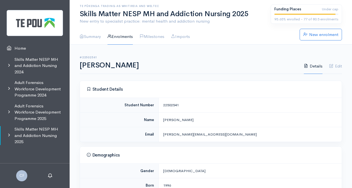
click at [124, 37] on link "Enrolments" at bounding box center [120, 37] width 25 height 16
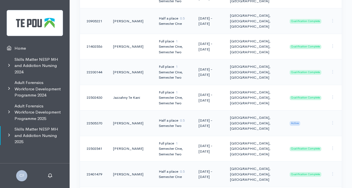
scroll to position [2341, 0]
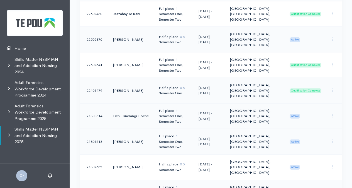
click at [295, 114] on span "Active" at bounding box center [295, 116] width 11 height 4
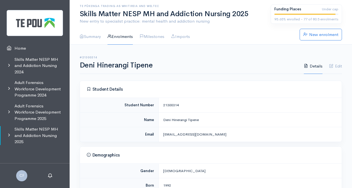
scroll to position [111, 0]
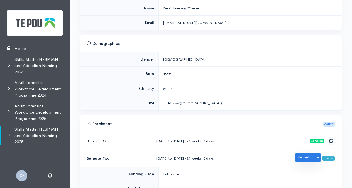
click at [316, 155] on link "Set outcome" at bounding box center [308, 157] width 26 height 8
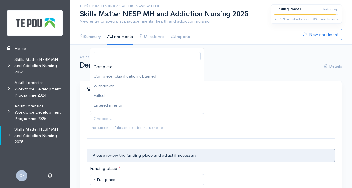
click at [160, 118] on span "Choose..." at bounding box center [148, 118] width 108 height 6
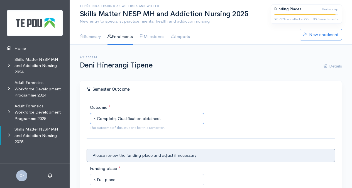
scroll to position [84, 0]
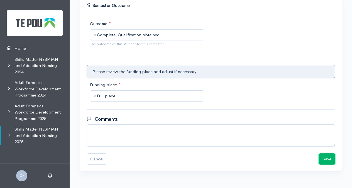
click at [329, 160] on button "Save" at bounding box center [327, 158] width 16 height 11
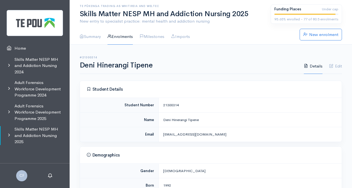
click at [124, 37] on link "Enrolments" at bounding box center [120, 37] width 25 height 16
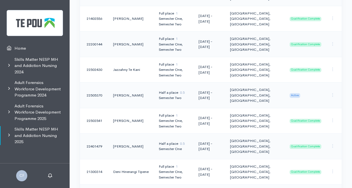
scroll to position [2314, 0]
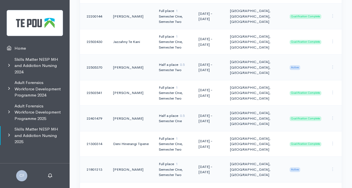
click at [299, 167] on span "Active" at bounding box center [295, 169] width 11 height 4
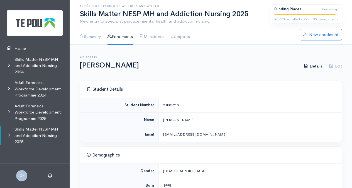
scroll to position [111, 0]
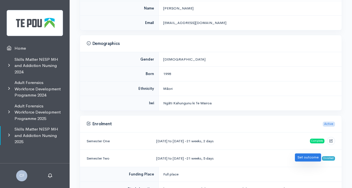
click at [299, 155] on link "Set outcome" at bounding box center [308, 157] width 26 height 8
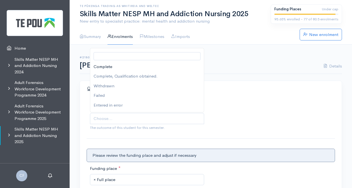
click at [158, 120] on span "Choose..." at bounding box center [148, 118] width 108 height 6
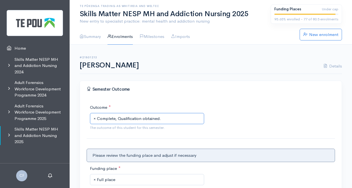
scroll to position [93, 0]
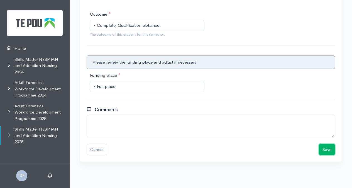
click at [331, 151] on button "Save" at bounding box center [327, 149] width 16 height 11
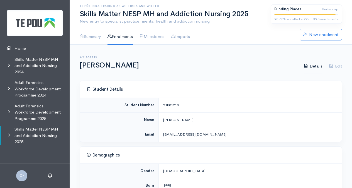
click at [128, 38] on link "Enrolments" at bounding box center [120, 37] width 25 height 16
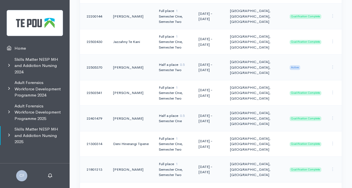
scroll to position [2341, 0]
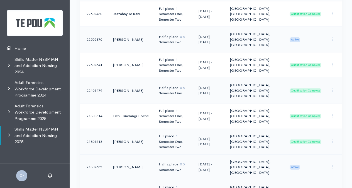
click at [293, 165] on span "Active" at bounding box center [295, 167] width 11 height 4
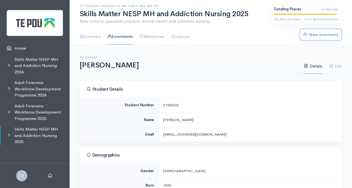
scroll to position [139, 0]
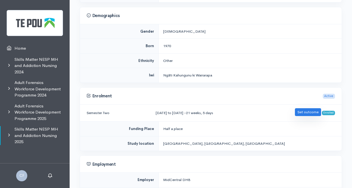
click at [313, 110] on link "Set outcome" at bounding box center [308, 112] width 26 height 8
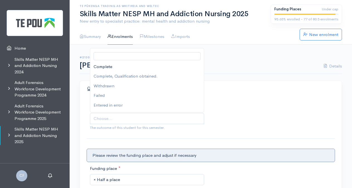
click at [174, 117] on span "Choose..." at bounding box center [148, 118] width 108 height 6
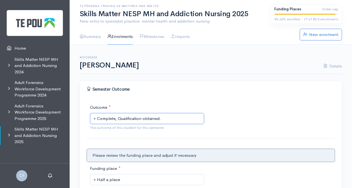
scroll to position [93, 0]
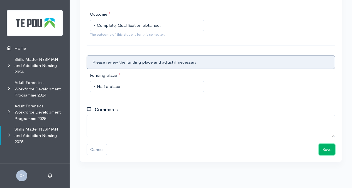
click at [328, 149] on button "Save" at bounding box center [327, 149] width 16 height 11
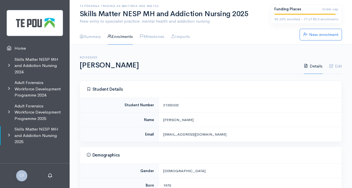
click at [124, 38] on link "Enrolments" at bounding box center [120, 37] width 25 height 16
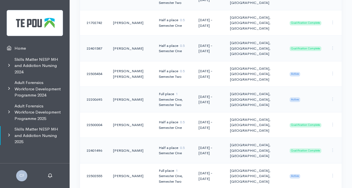
scroll to position [2630, 0]
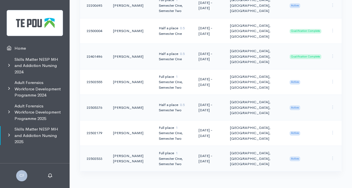
click at [296, 156] on span "Active" at bounding box center [295, 158] width 11 height 4
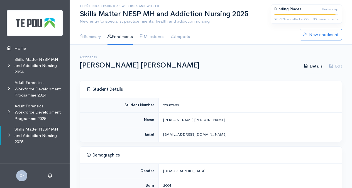
scroll to position [84, 0]
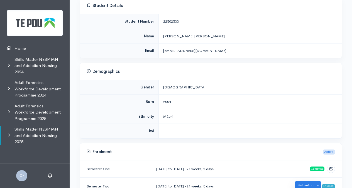
click at [302, 184] on link "Set outcome" at bounding box center [308, 185] width 26 height 8
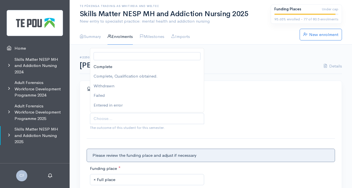
click at [173, 119] on span "Choose..." at bounding box center [148, 118] width 108 height 6
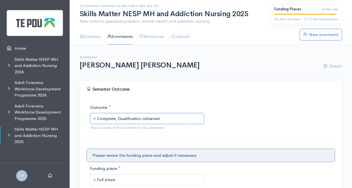
scroll to position [84, 0]
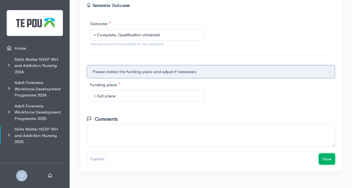
click at [329, 160] on button "Save" at bounding box center [327, 158] width 16 height 11
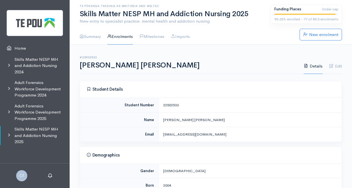
click at [122, 37] on link "Enrolments" at bounding box center [120, 37] width 25 height 16
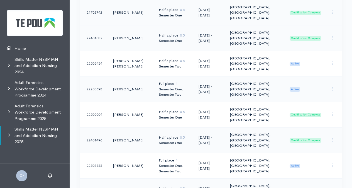
scroll to position [2491, 0]
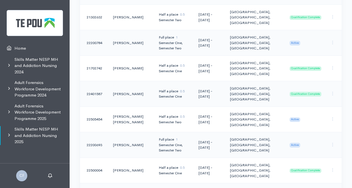
click at [299, 41] on span "Active" at bounding box center [295, 43] width 11 height 4
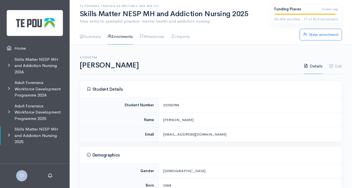
scroll to position [111, 0]
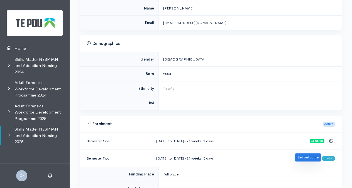
click at [299, 156] on link "Set outcome" at bounding box center [308, 157] width 26 height 8
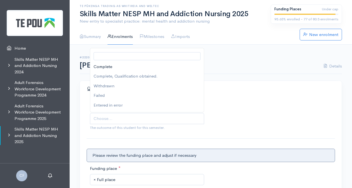
click at [177, 116] on span "Choose..." at bounding box center [148, 118] width 108 height 6
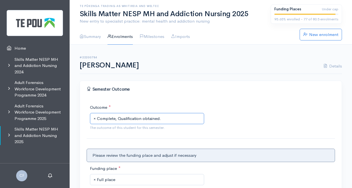
scroll to position [56, 0]
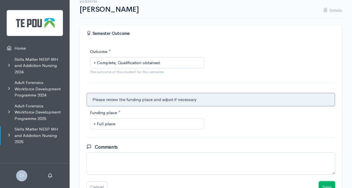
click at [333, 185] on button "Save" at bounding box center [327, 186] width 16 height 11
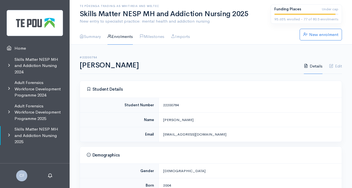
click at [121, 37] on link "Enrolments" at bounding box center [120, 37] width 25 height 16
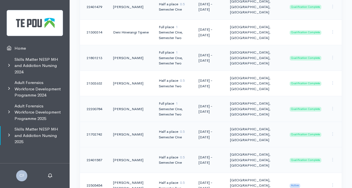
scroll to position [2509, 0]
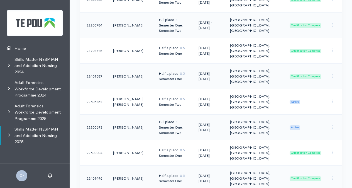
click at [299, 125] on span "Active" at bounding box center [295, 127] width 11 height 4
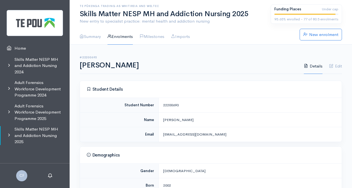
scroll to position [111, 0]
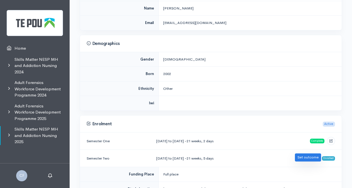
click at [305, 157] on link "Set outcome" at bounding box center [308, 157] width 26 height 8
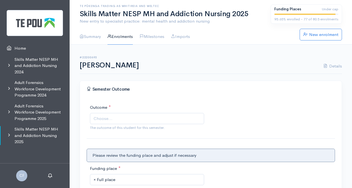
click at [173, 117] on span "Choose..." at bounding box center [148, 118] width 108 height 6
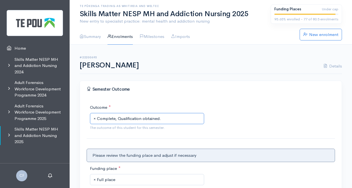
scroll to position [93, 0]
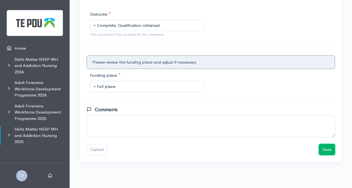
click at [331, 149] on button "Save" at bounding box center [327, 149] width 16 height 11
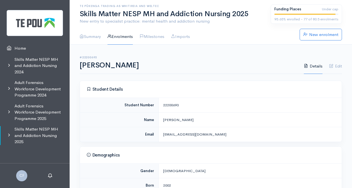
click at [122, 36] on link "Enrolments" at bounding box center [120, 37] width 25 height 16
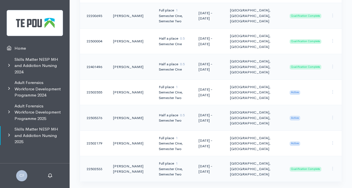
scroll to position [2630, 0]
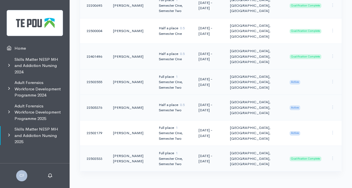
click at [298, 80] on span "Active" at bounding box center [295, 82] width 11 height 4
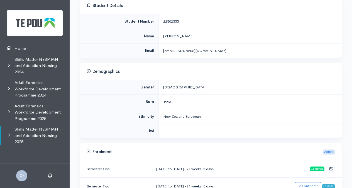
scroll to position [167, 0]
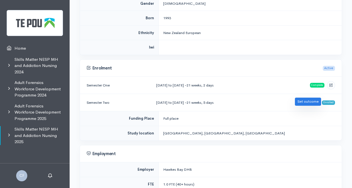
click at [308, 98] on link "Set outcome" at bounding box center [308, 102] width 26 height 8
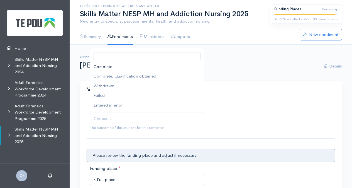
click at [162, 117] on span "Choose..." at bounding box center [148, 118] width 108 height 6
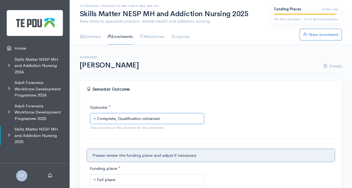
scroll to position [93, 0]
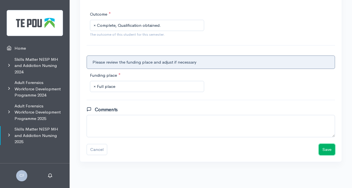
click at [328, 147] on button "Save" at bounding box center [327, 149] width 16 height 11
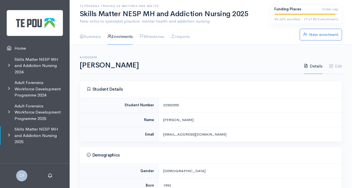
click at [125, 38] on link "Enrolments" at bounding box center [120, 37] width 25 height 16
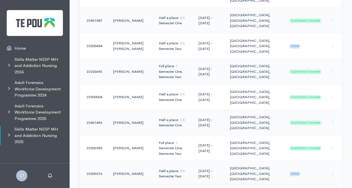
scroll to position [2630, 0]
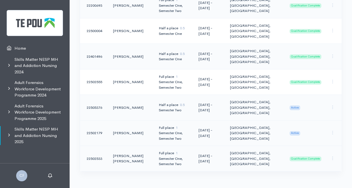
click at [295, 131] on span "Active" at bounding box center [295, 133] width 11 height 4
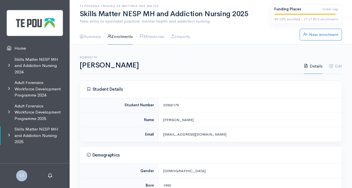
scroll to position [167, 0]
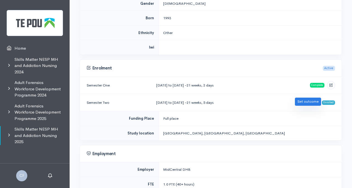
click at [305, 103] on link "Set outcome" at bounding box center [308, 102] width 26 height 8
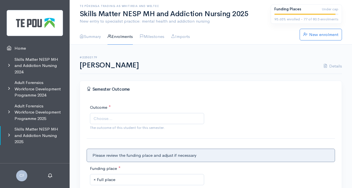
click at [128, 118] on span "Choose..." at bounding box center [148, 118] width 108 height 6
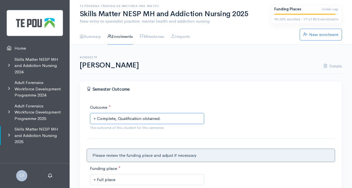
scroll to position [93, 0]
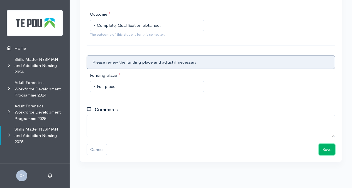
click at [330, 149] on button "Save" at bounding box center [327, 149] width 16 height 11
